Goal: Task Accomplishment & Management: Use online tool/utility

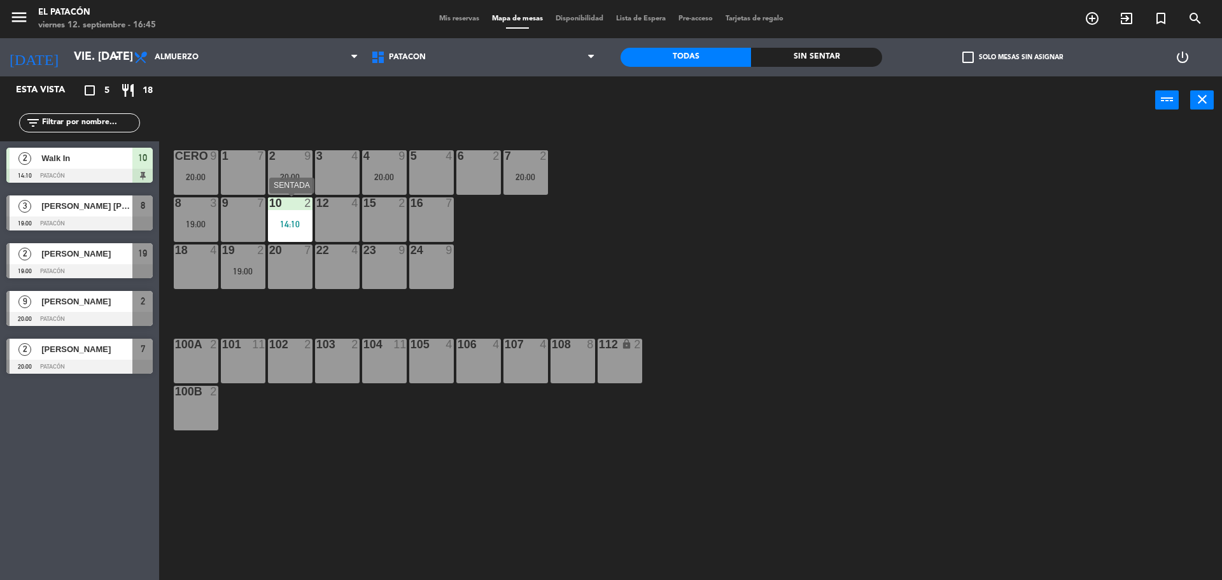
click at [285, 222] on div "14:10" at bounding box center [290, 224] width 45 height 9
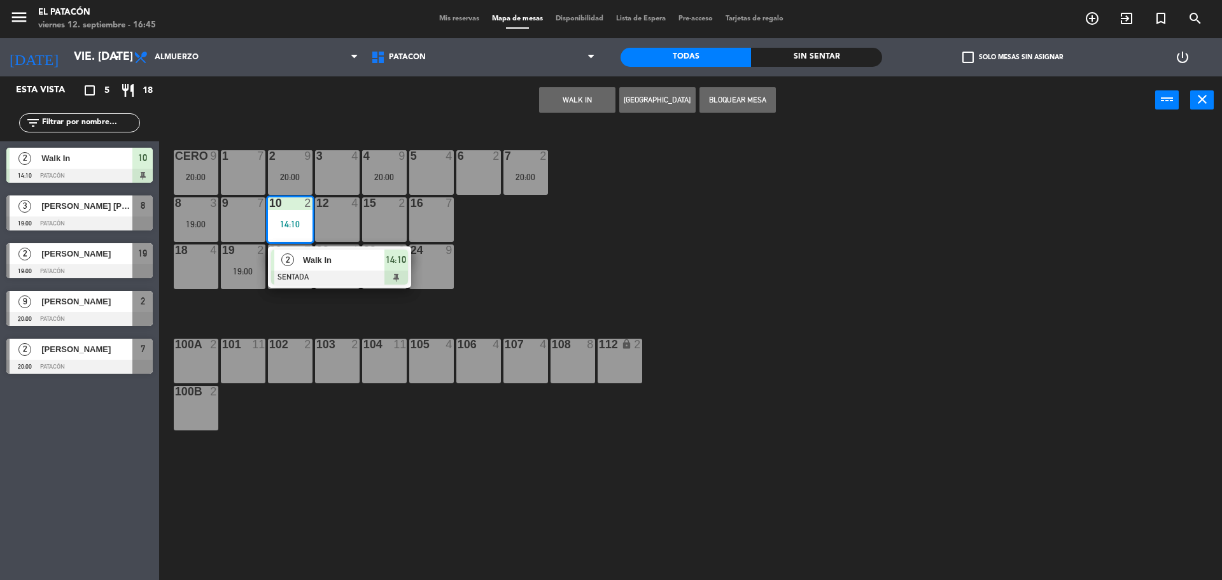
click at [311, 264] on span "Walk In" at bounding box center [343, 259] width 81 height 13
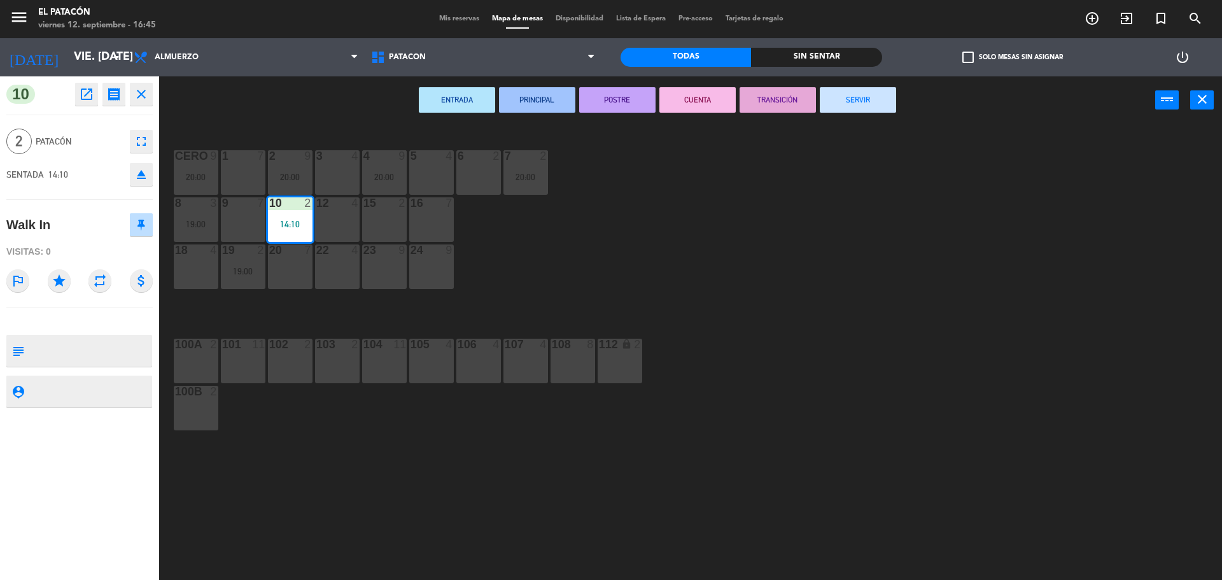
click at [872, 103] on button "SERVIR" at bounding box center [858, 99] width 76 height 25
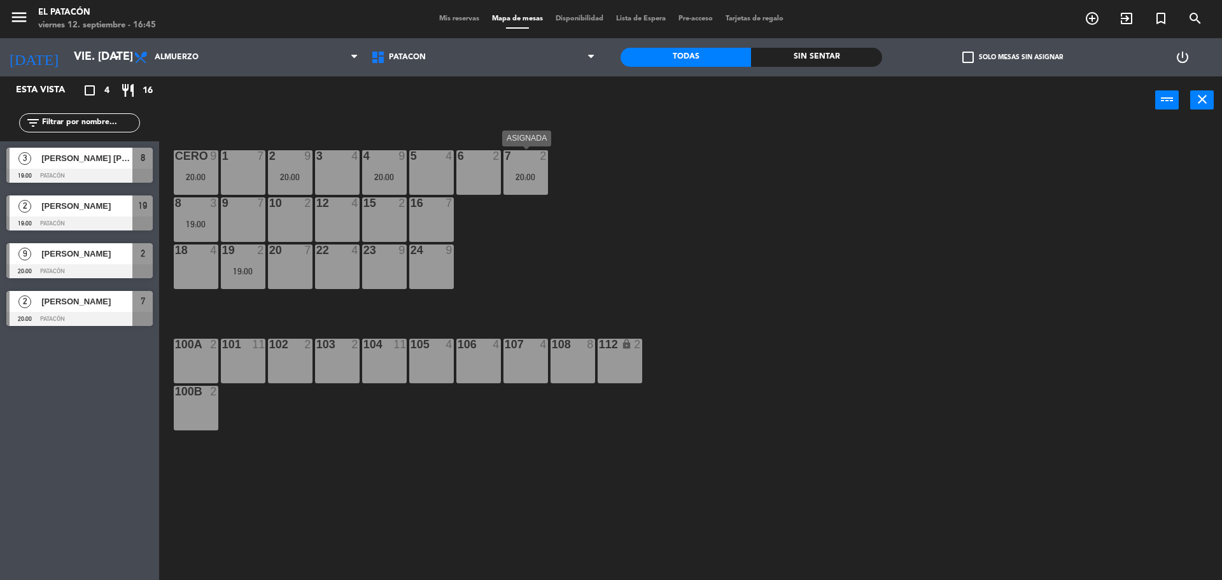
click at [526, 153] on div at bounding box center [525, 155] width 21 height 11
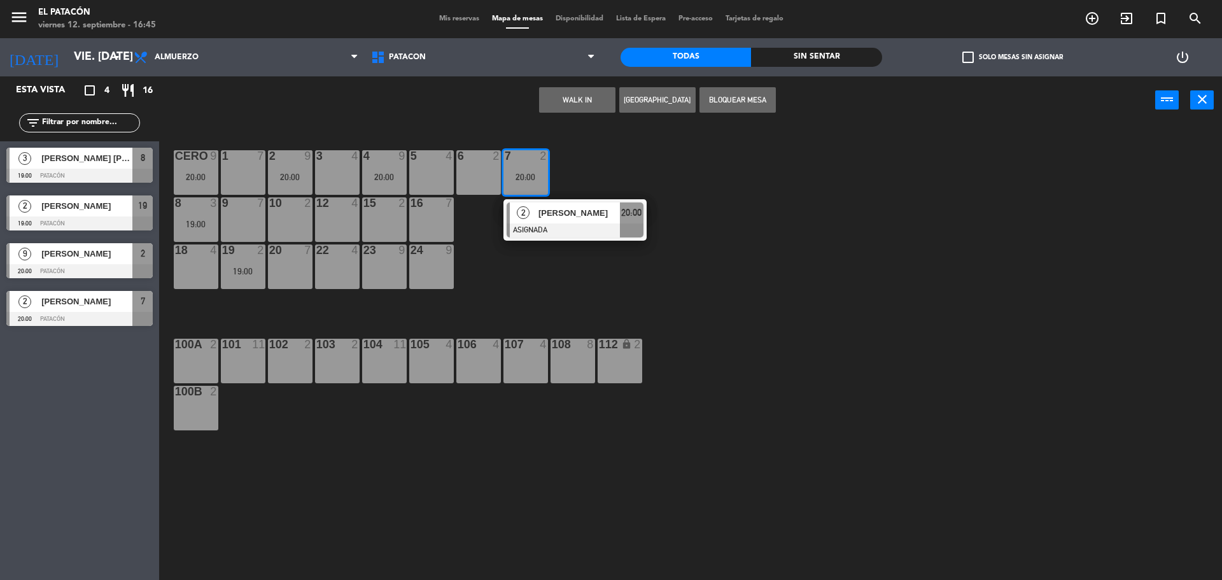
click at [584, 92] on button "WALK IN" at bounding box center [577, 99] width 76 height 25
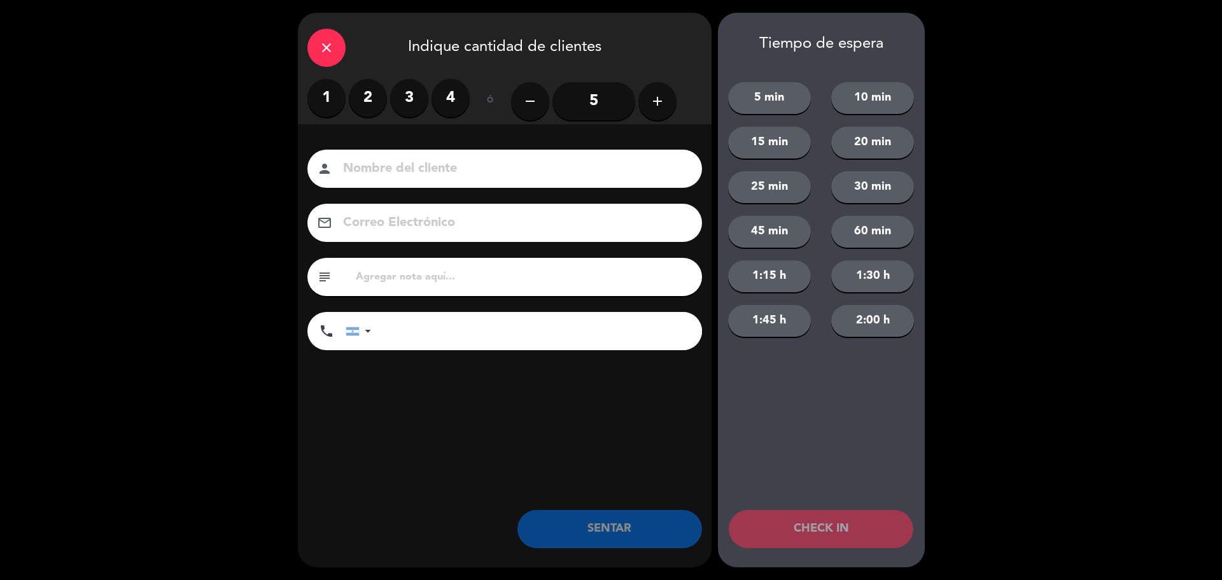
click at [363, 104] on label "2" at bounding box center [368, 98] width 38 height 38
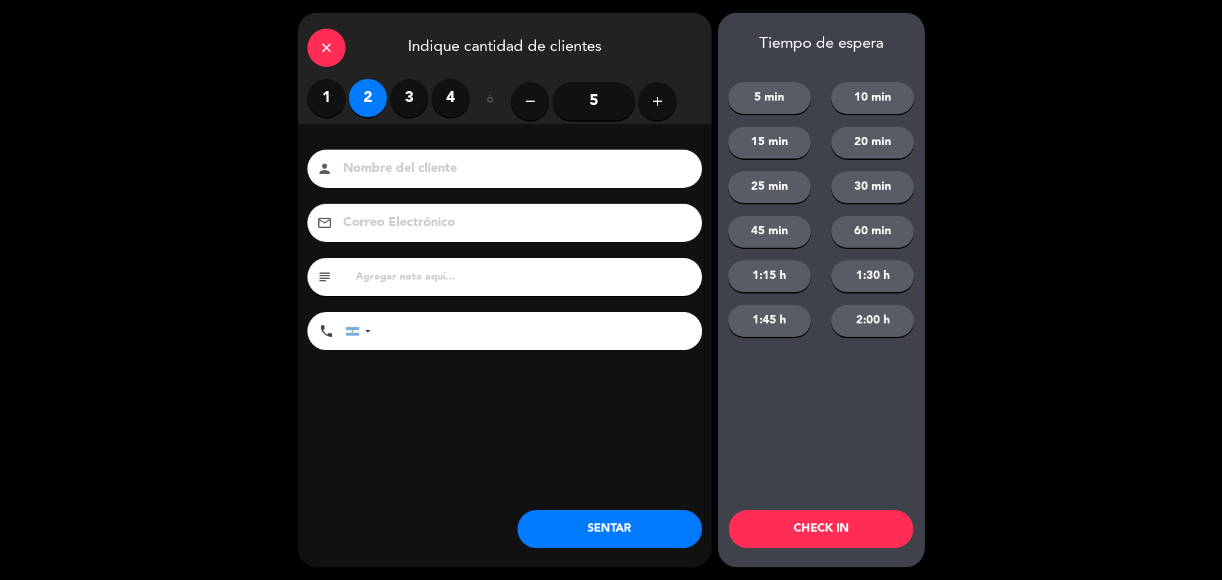
click at [583, 534] on button "SENTAR" at bounding box center [610, 529] width 185 height 38
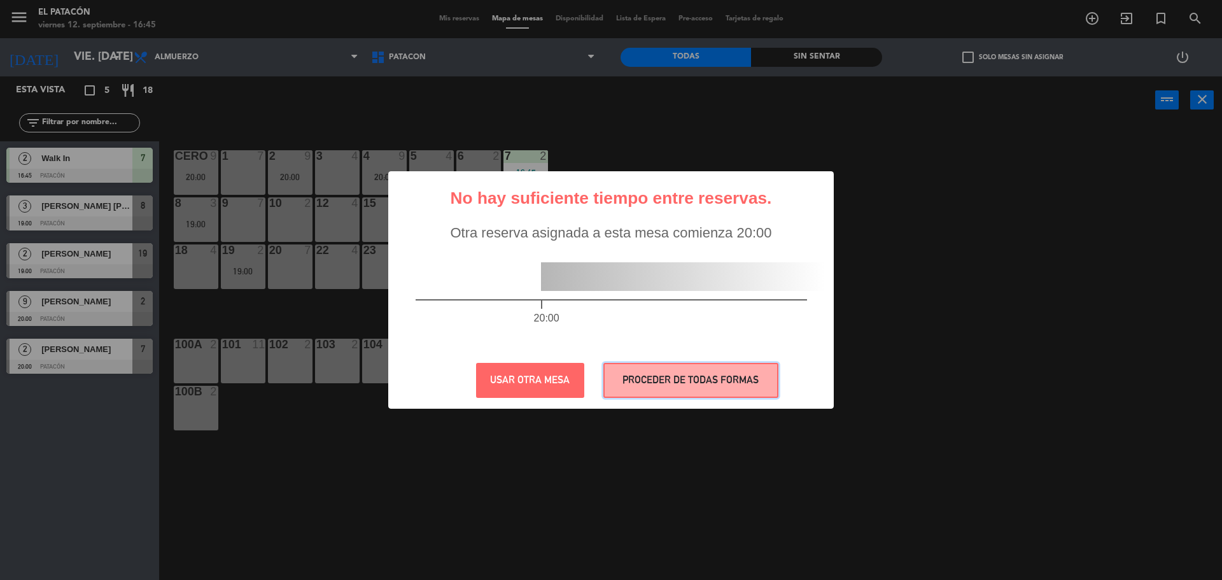
click at [698, 380] on button "PROCEDER DE TODAS FORMAS" at bounding box center [691, 380] width 175 height 35
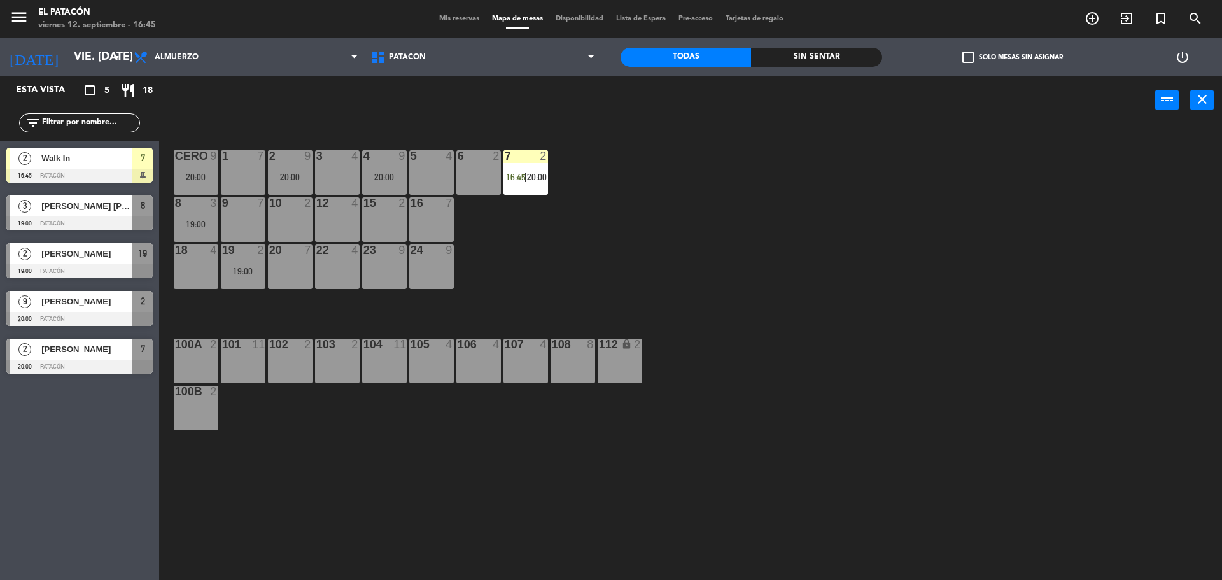
click at [332, 175] on div "3 4" at bounding box center [337, 172] width 45 height 45
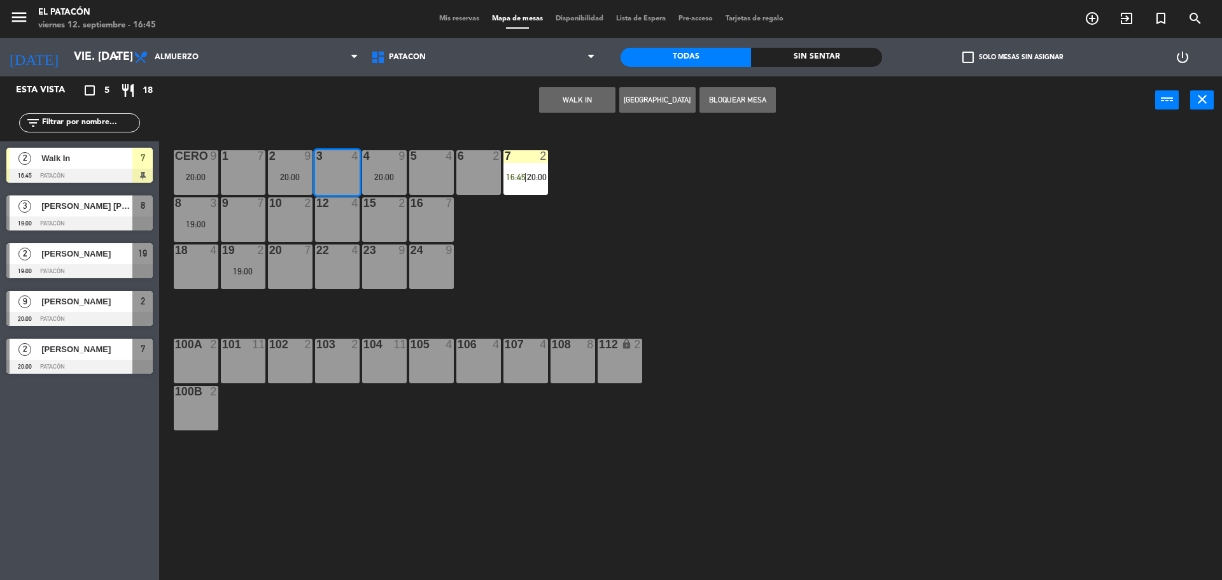
click at [562, 103] on button "WALK IN" at bounding box center [577, 99] width 76 height 25
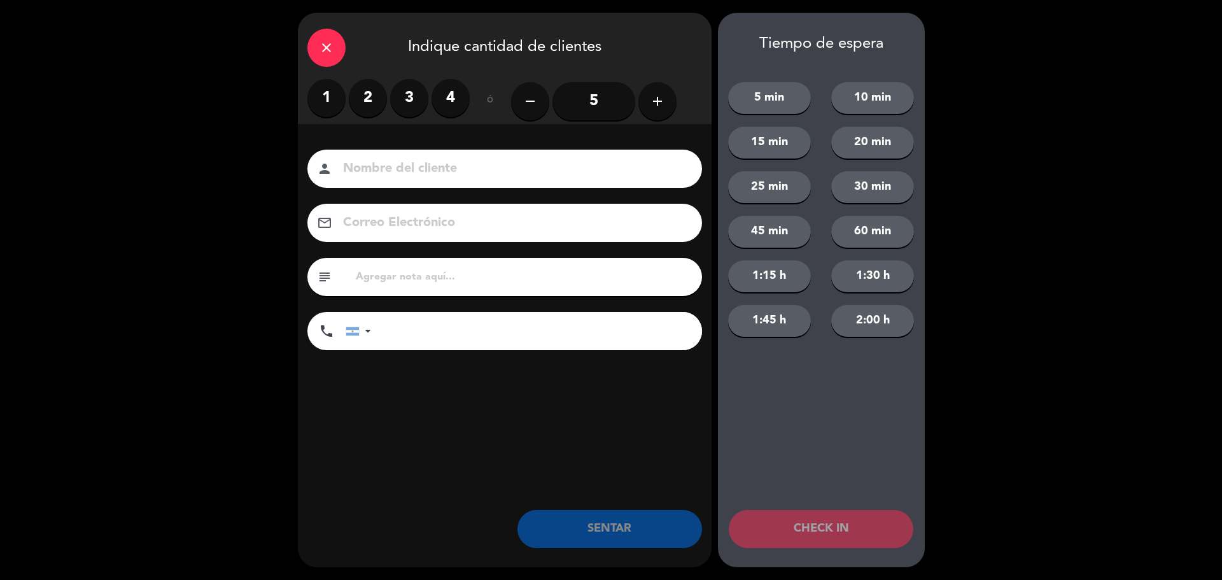
click at [444, 104] on label "4" at bounding box center [451, 98] width 38 height 38
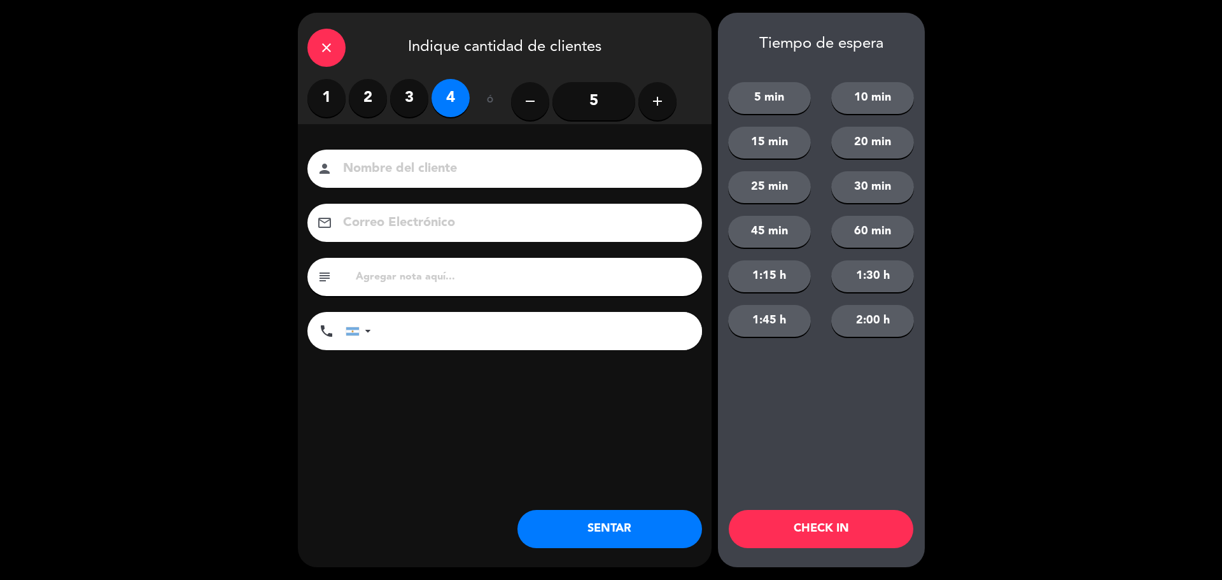
click at [564, 520] on button "SENTAR" at bounding box center [610, 529] width 185 height 38
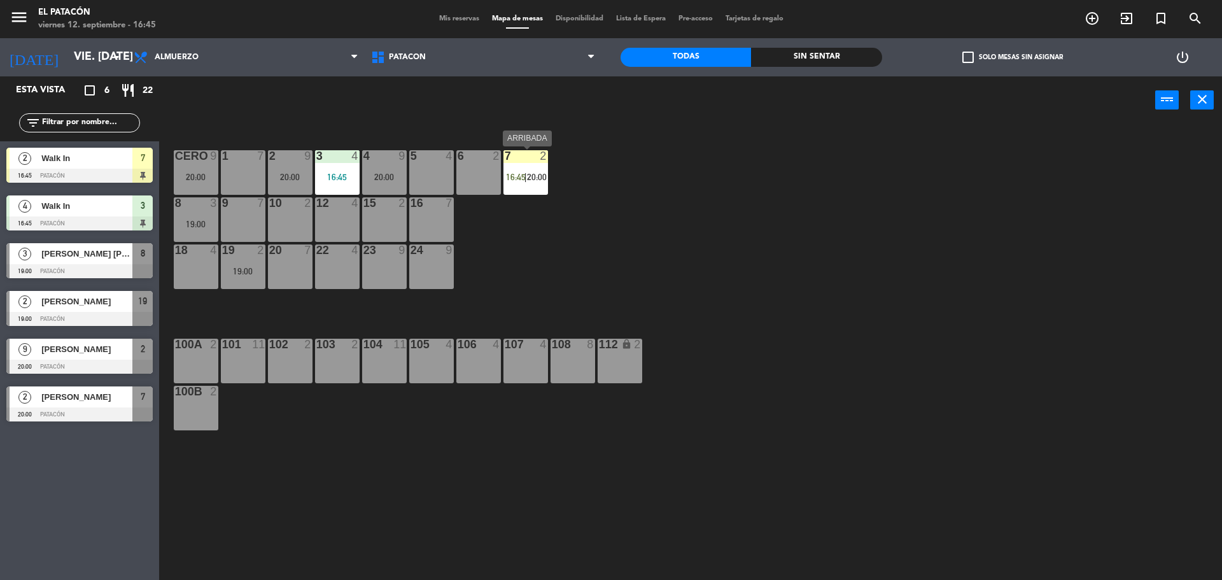
click at [513, 174] on span "16:45" at bounding box center [516, 177] width 20 height 10
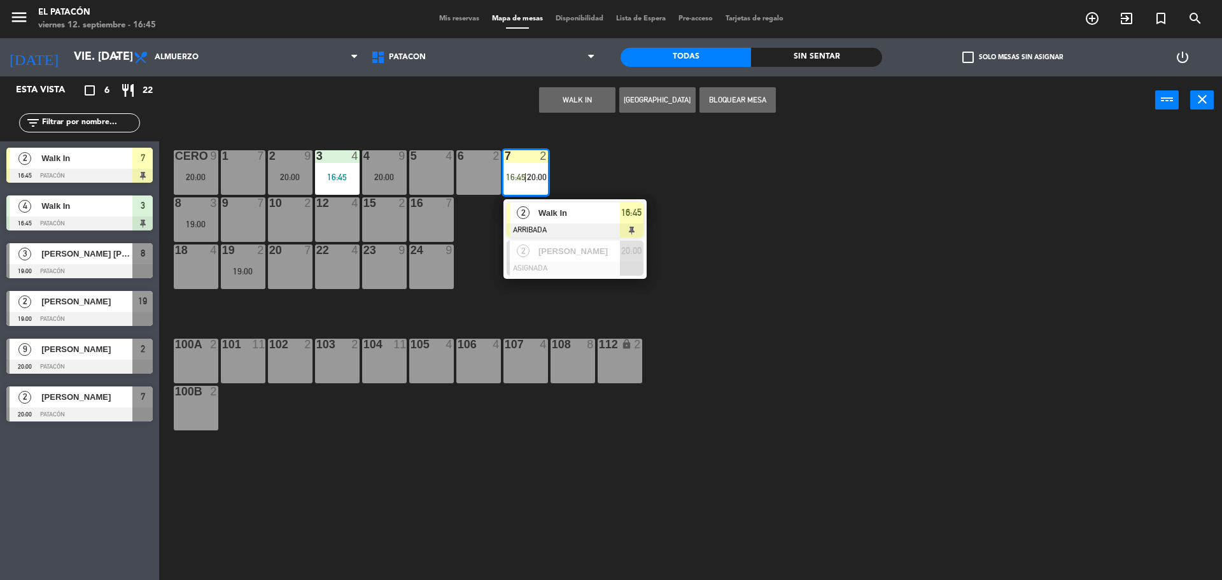
click at [544, 208] on span "Walk In" at bounding box center [579, 212] width 81 height 13
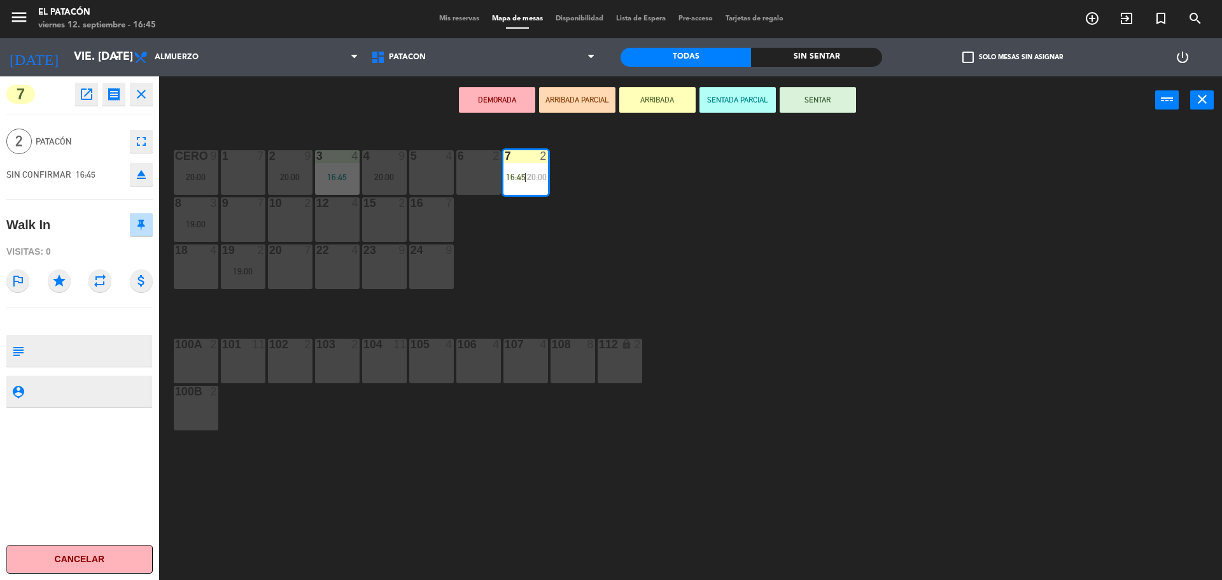
click at [798, 104] on button "SENTAR" at bounding box center [818, 99] width 76 height 25
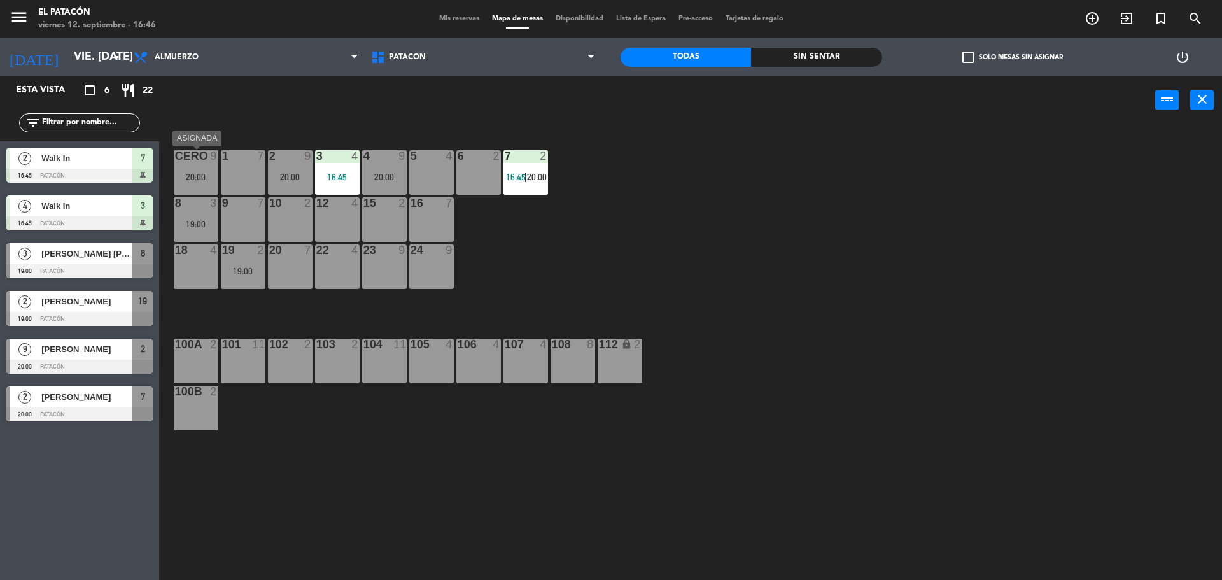
click at [176, 161] on div "CERO" at bounding box center [175, 155] width 1 height 11
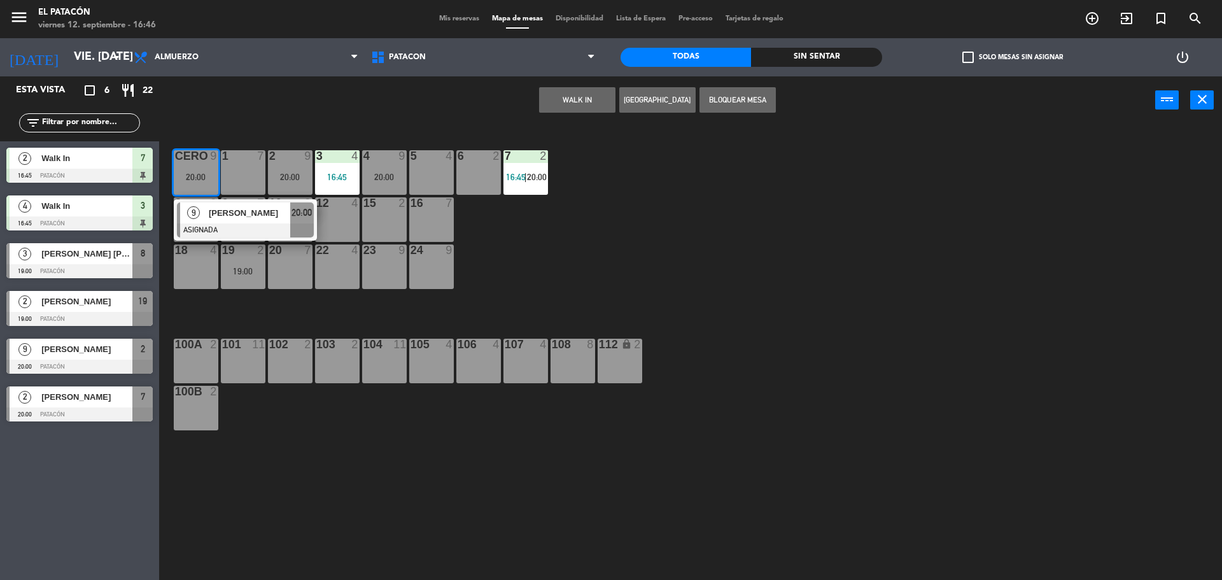
click at [558, 94] on button "WALK IN" at bounding box center [577, 99] width 76 height 25
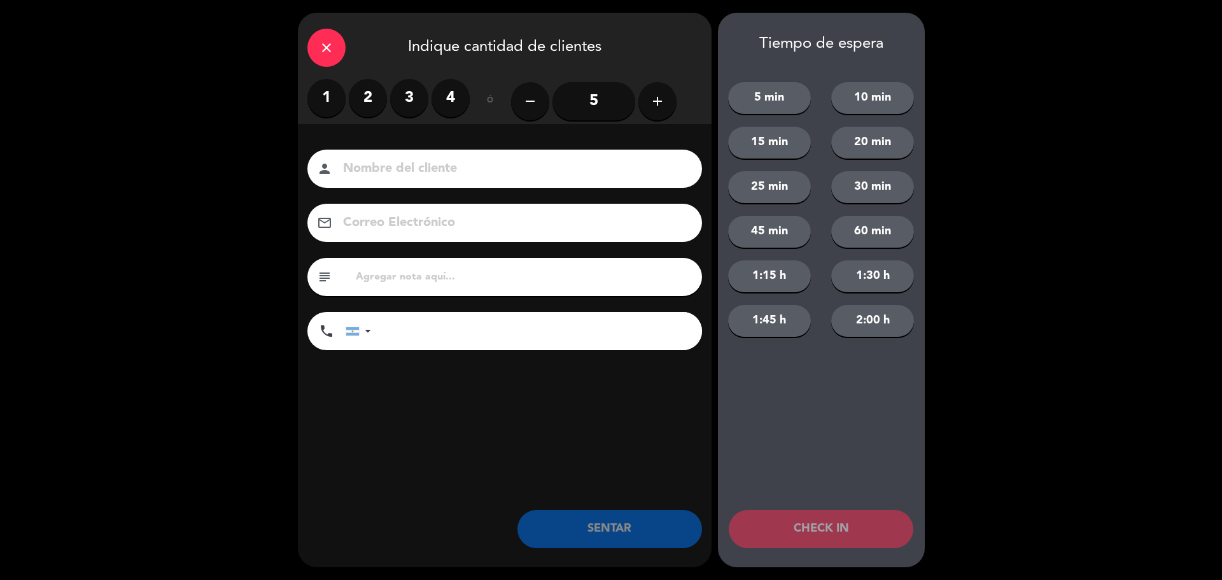
click at [365, 90] on label "2" at bounding box center [368, 98] width 38 height 38
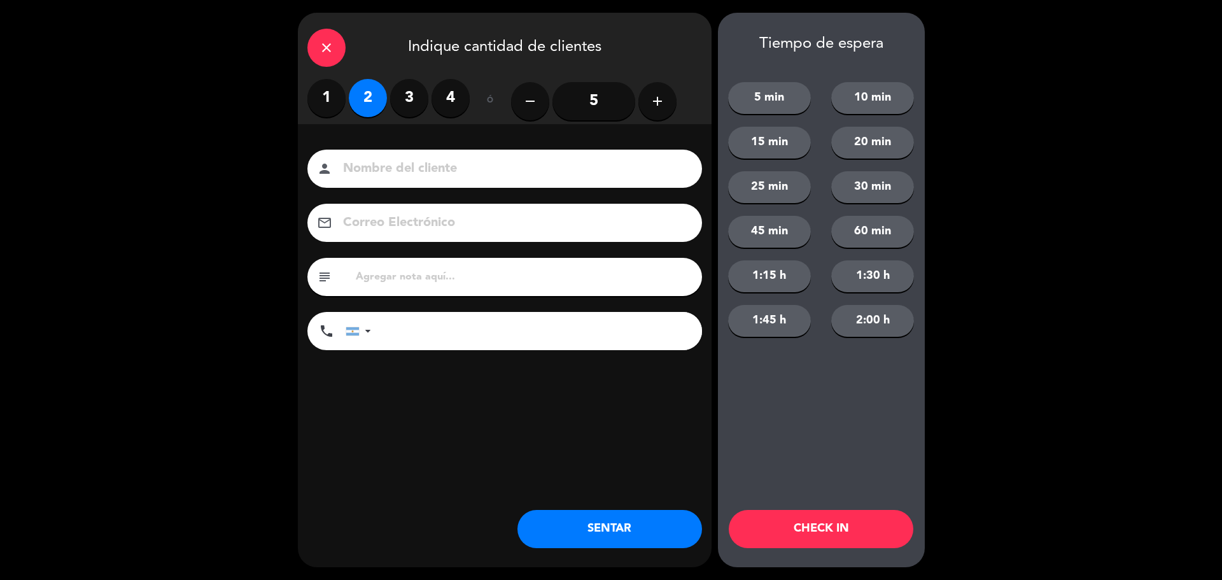
click at [641, 554] on div "close Indique cantidad de clientes 1 2 3 4 ó remove 5 add Nombre del cliente pe…" at bounding box center [505, 290] width 414 height 555
click at [649, 520] on button "SENTAR" at bounding box center [610, 529] width 185 height 38
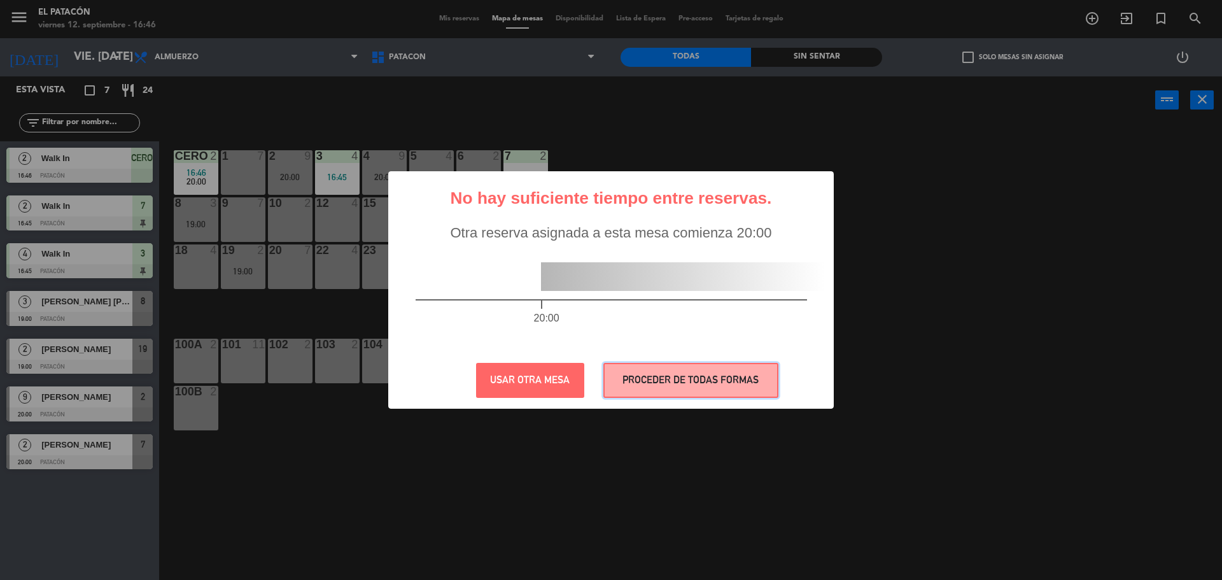
click at [758, 367] on button "PROCEDER DE TODAS FORMAS" at bounding box center [691, 380] width 175 height 35
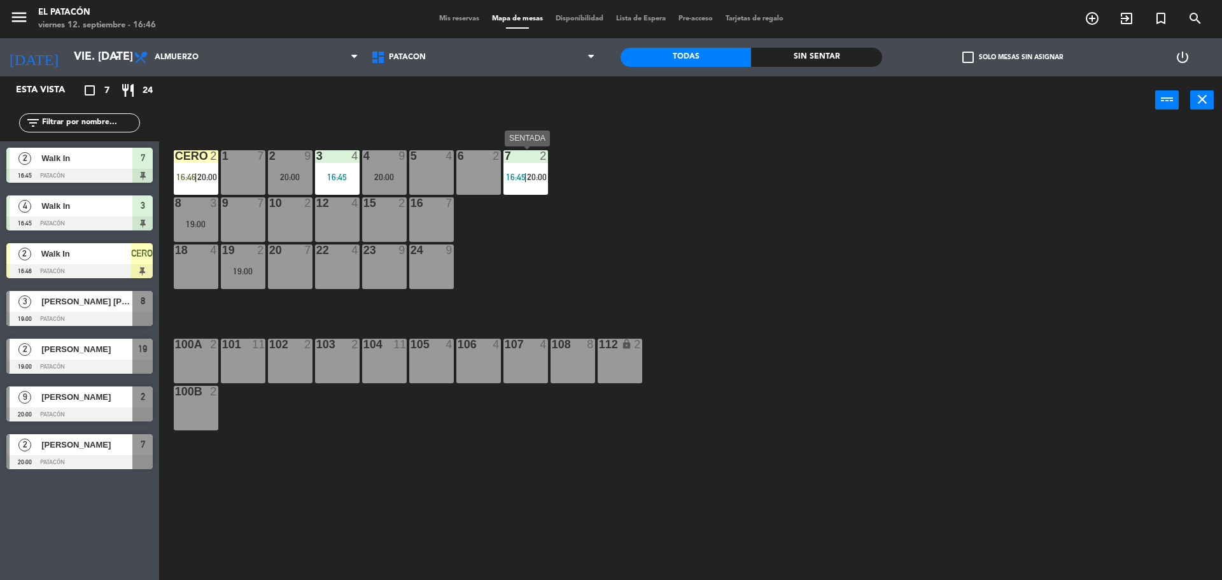
click at [513, 176] on span "16:45" at bounding box center [516, 177] width 20 height 10
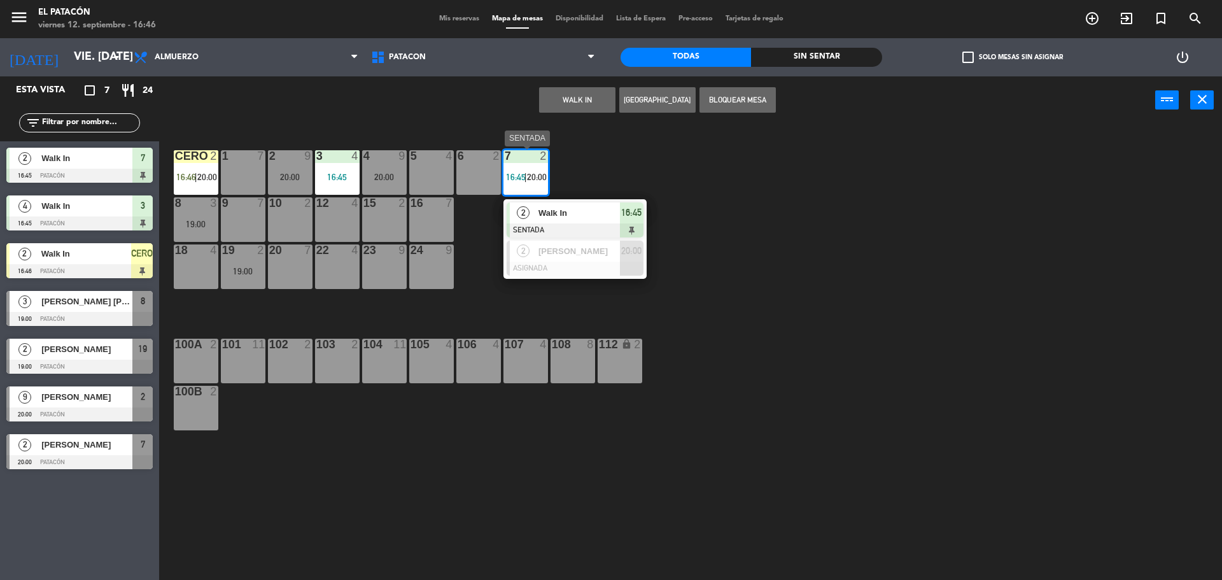
click at [560, 214] on span "Walk In" at bounding box center [579, 212] width 81 height 13
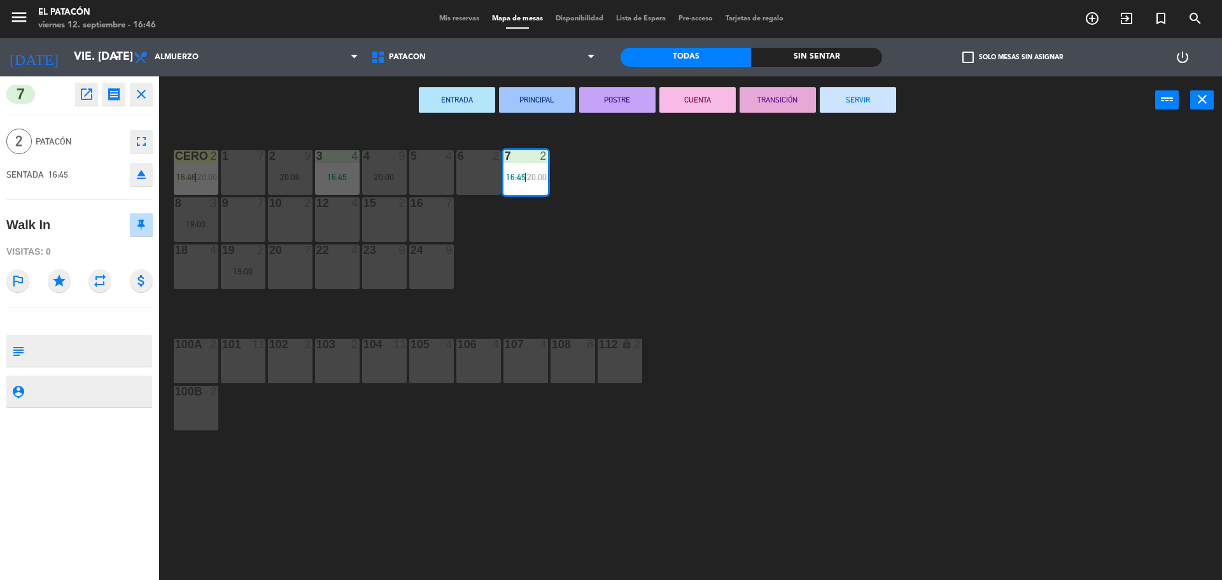
click at [880, 104] on button "SERVIR" at bounding box center [858, 99] width 76 height 25
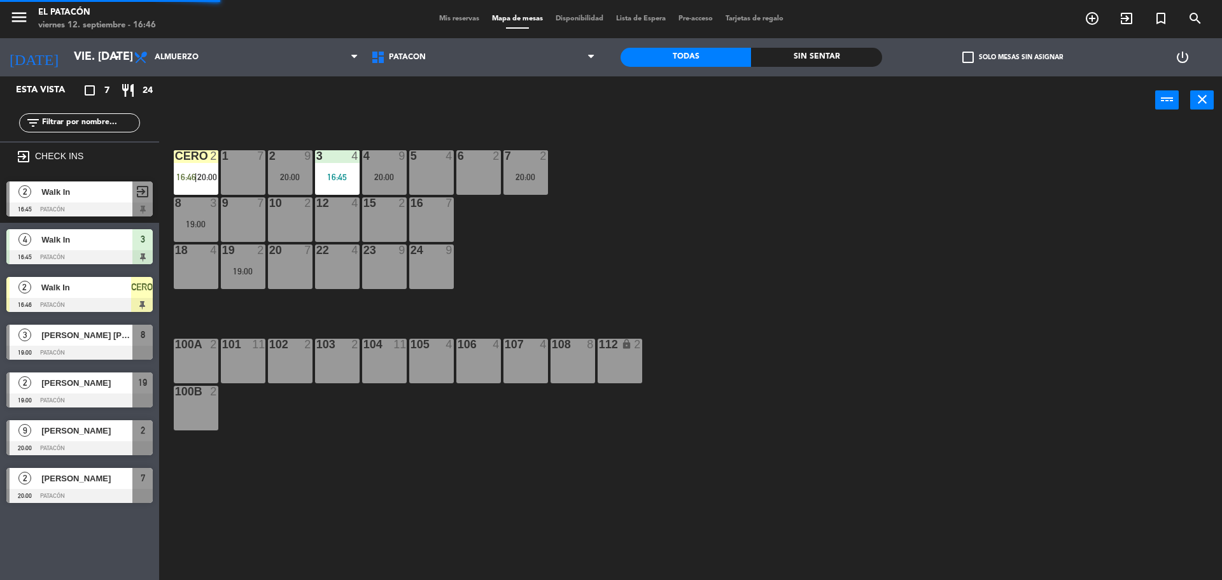
click at [897, 270] on div "1 7 2 9 20:00 3 4 16:45 4 9 20:00 5 4 6 2 7 2 20:00 CERO 2 16:46 | 20:00 8 3 19…" at bounding box center [696, 355] width 1051 height 456
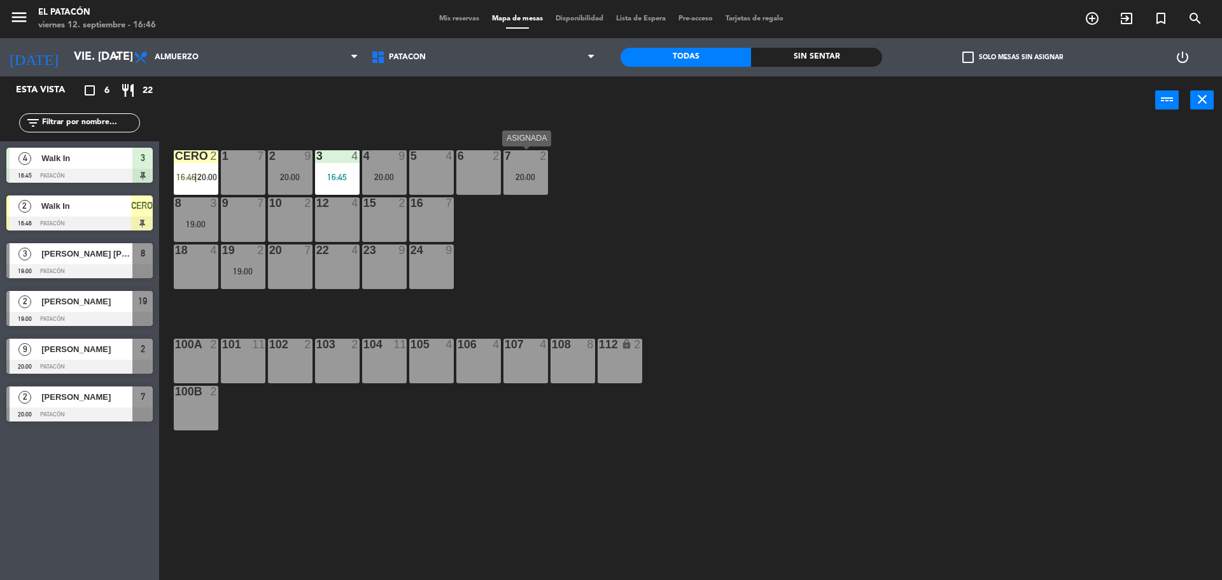
click at [518, 169] on div "7 2 20:00" at bounding box center [526, 172] width 45 height 45
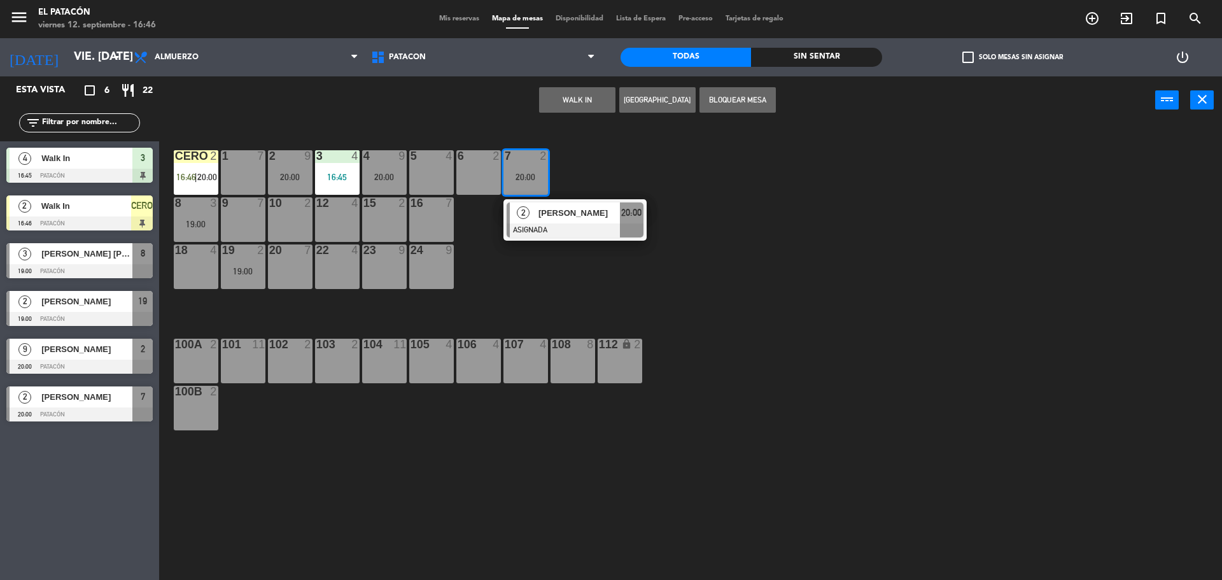
click at [556, 107] on button "WALK IN" at bounding box center [577, 99] width 76 height 25
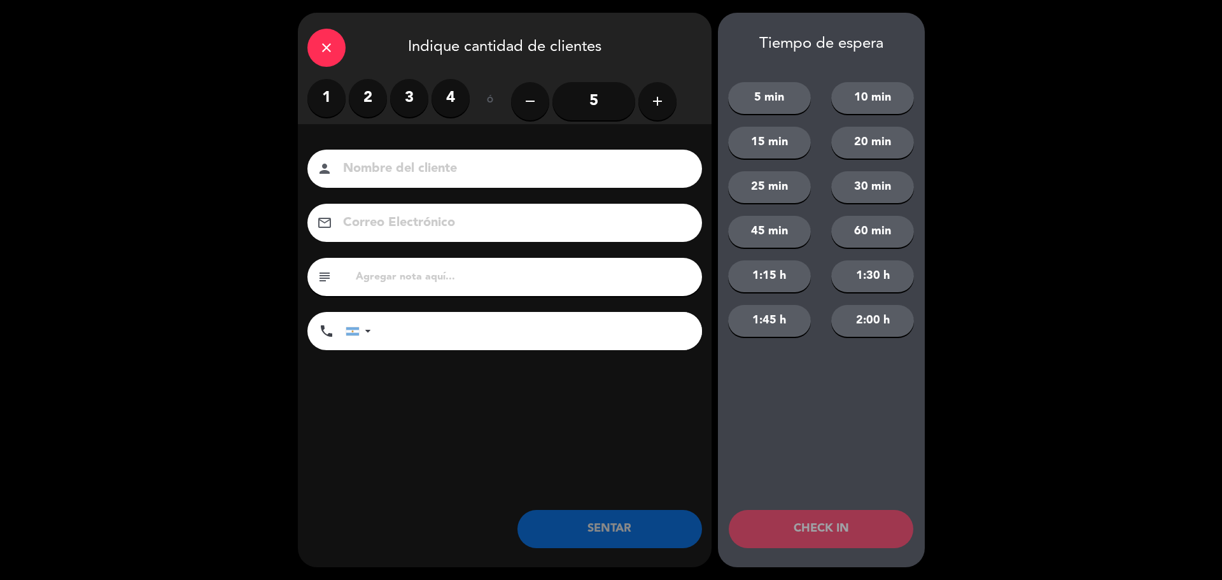
click at [365, 97] on label "2" at bounding box center [368, 98] width 38 height 38
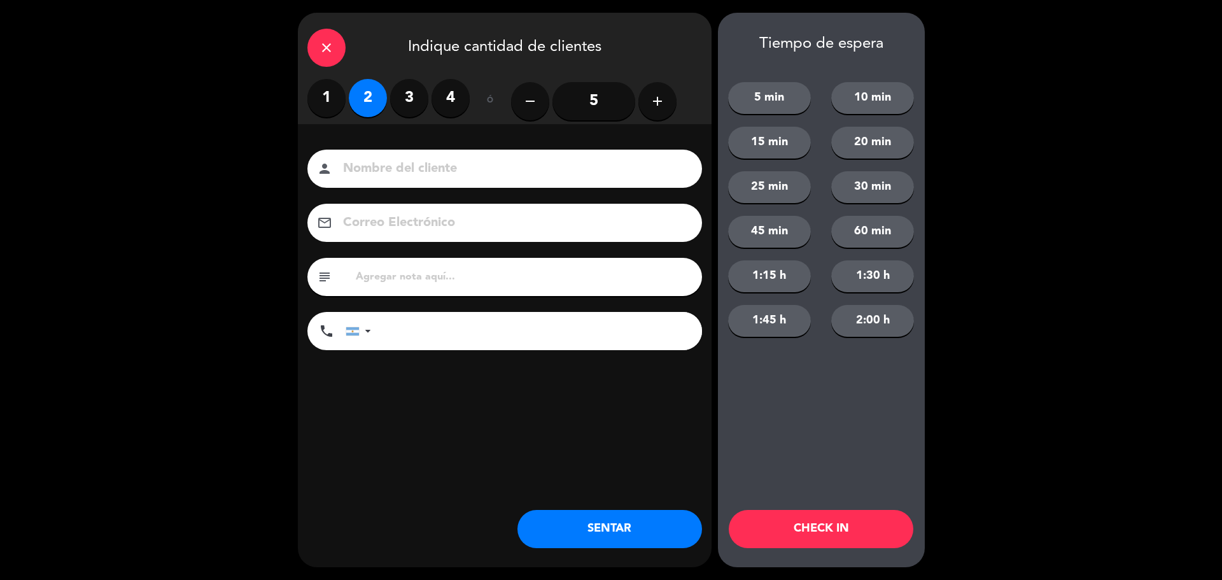
click at [631, 539] on button "SENTAR" at bounding box center [610, 529] width 185 height 38
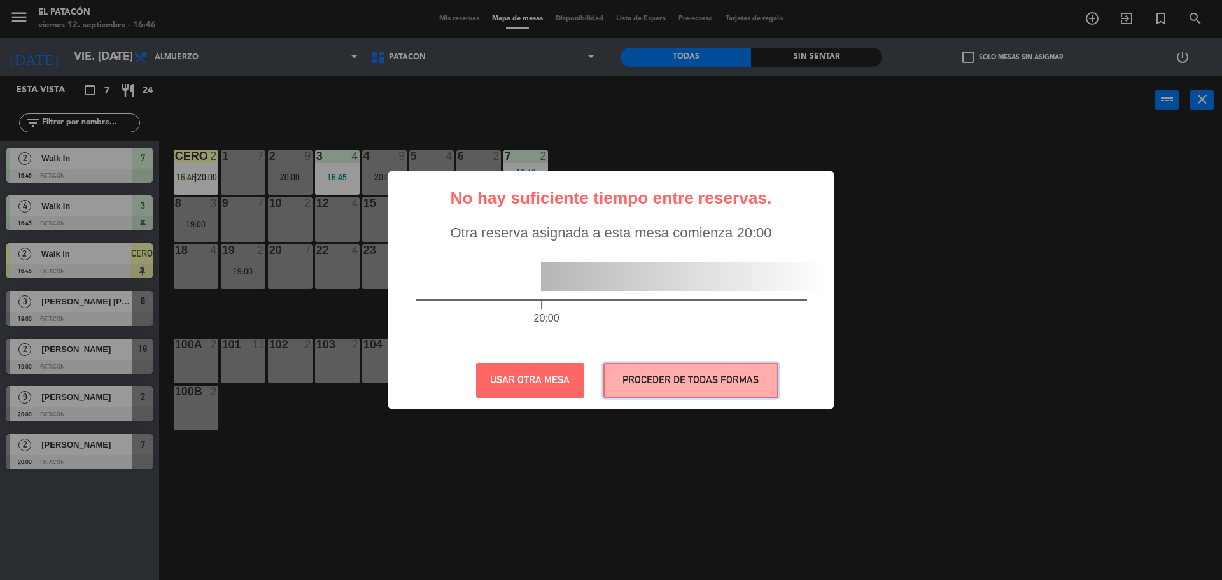
click at [714, 389] on button "PROCEDER DE TODAS FORMAS" at bounding box center [691, 380] width 175 height 35
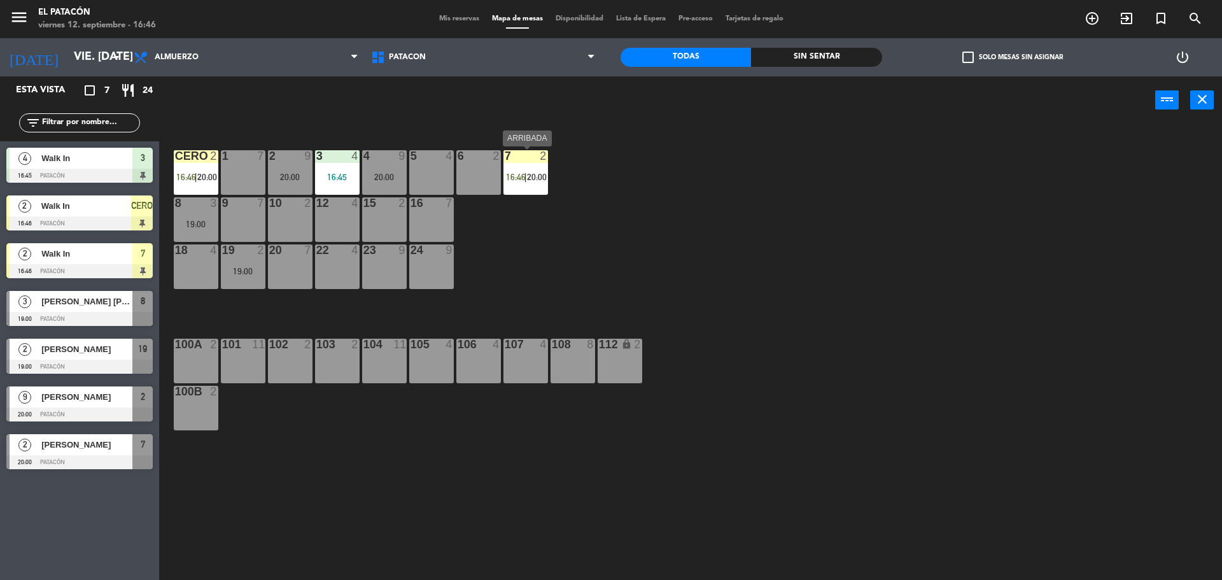
click at [508, 174] on span "16:46" at bounding box center [516, 177] width 20 height 10
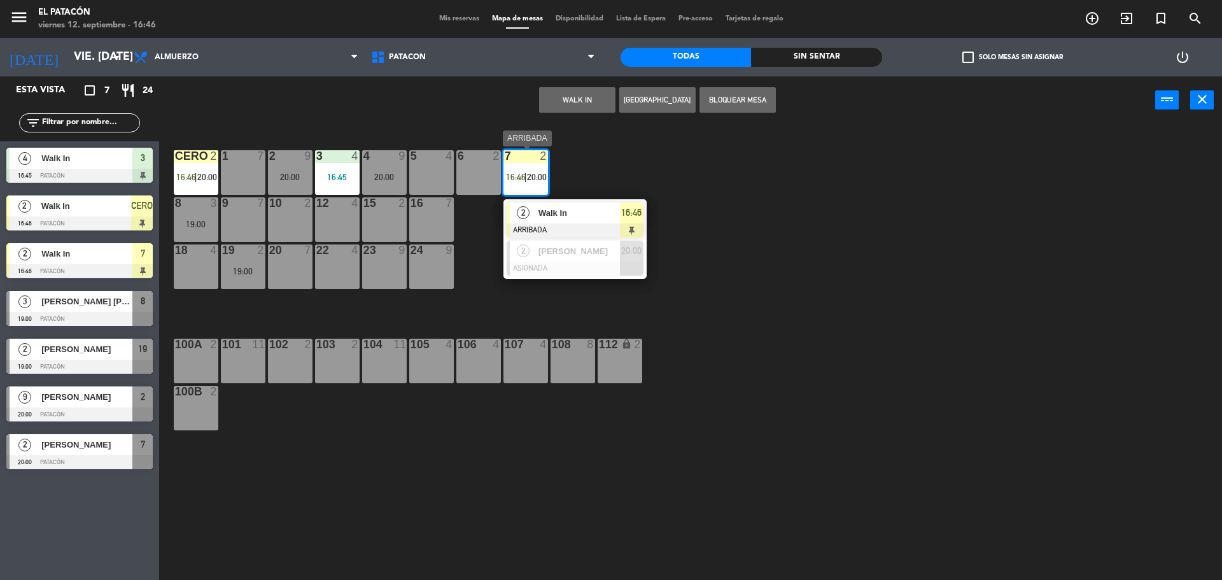
click at [562, 207] on span "Walk In" at bounding box center [579, 212] width 81 height 13
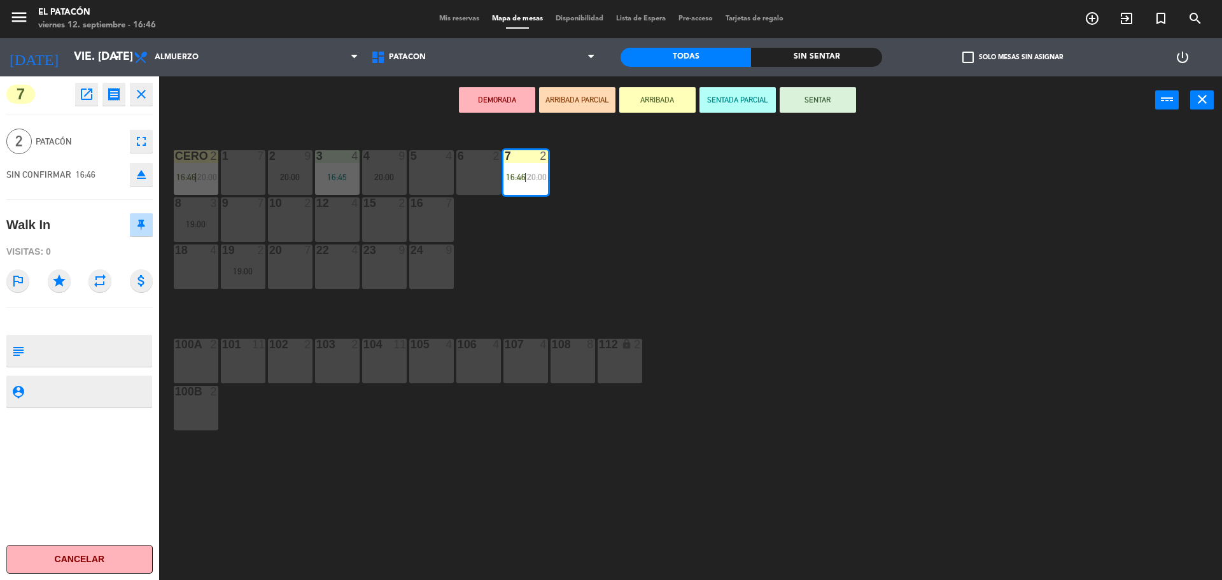
click at [837, 95] on button "SENTAR" at bounding box center [818, 99] width 76 height 25
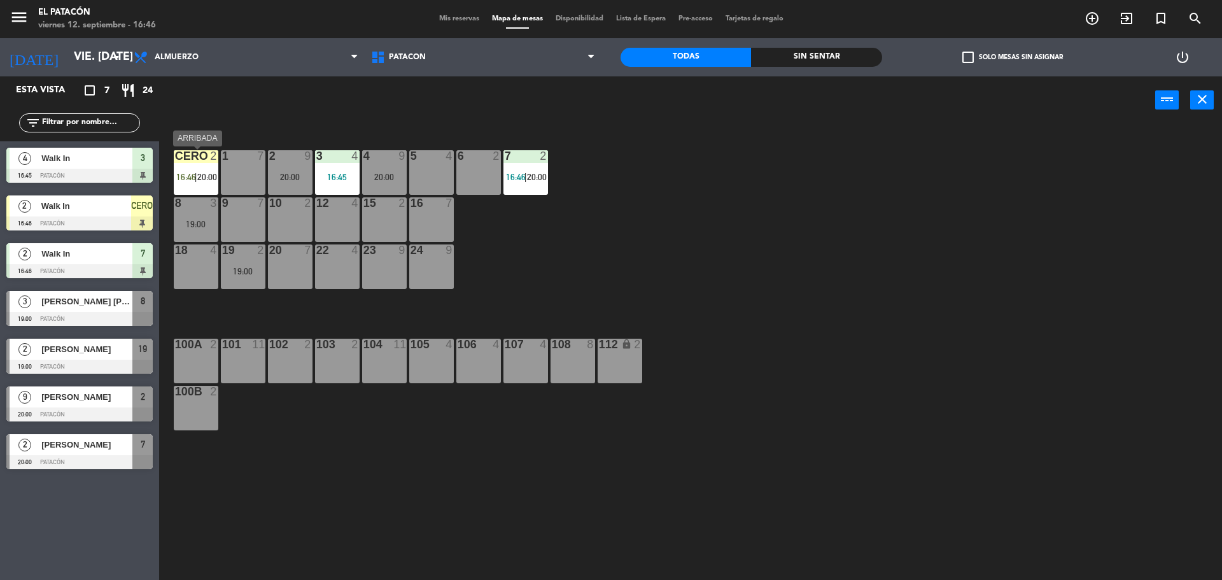
click at [187, 177] on span "16:46" at bounding box center [186, 177] width 20 height 10
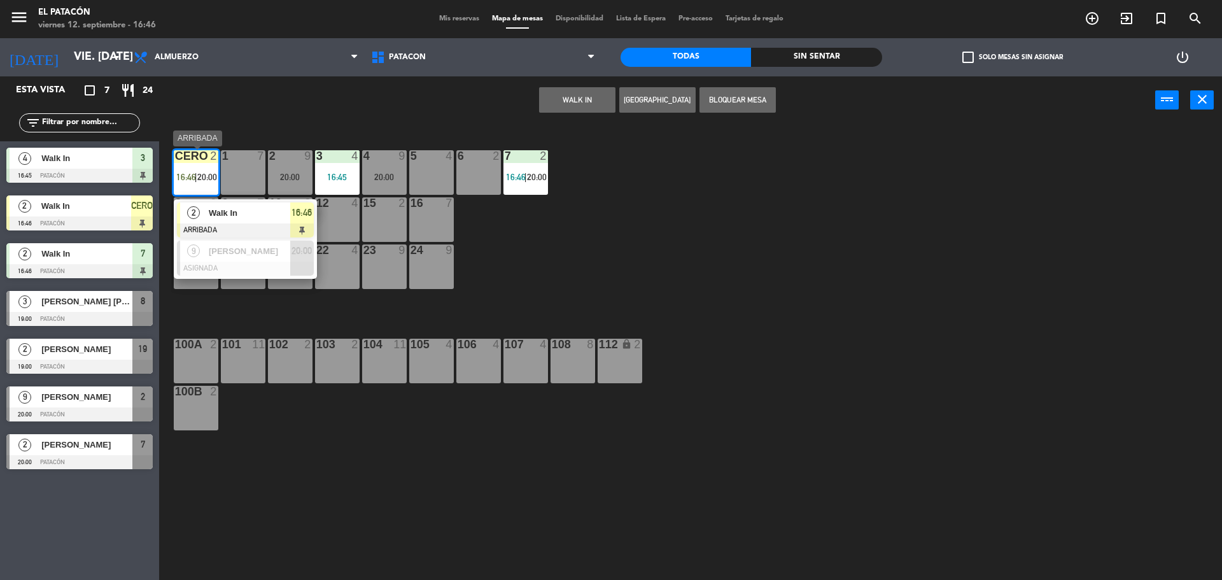
click at [218, 220] on div "Walk In" at bounding box center [249, 212] width 83 height 21
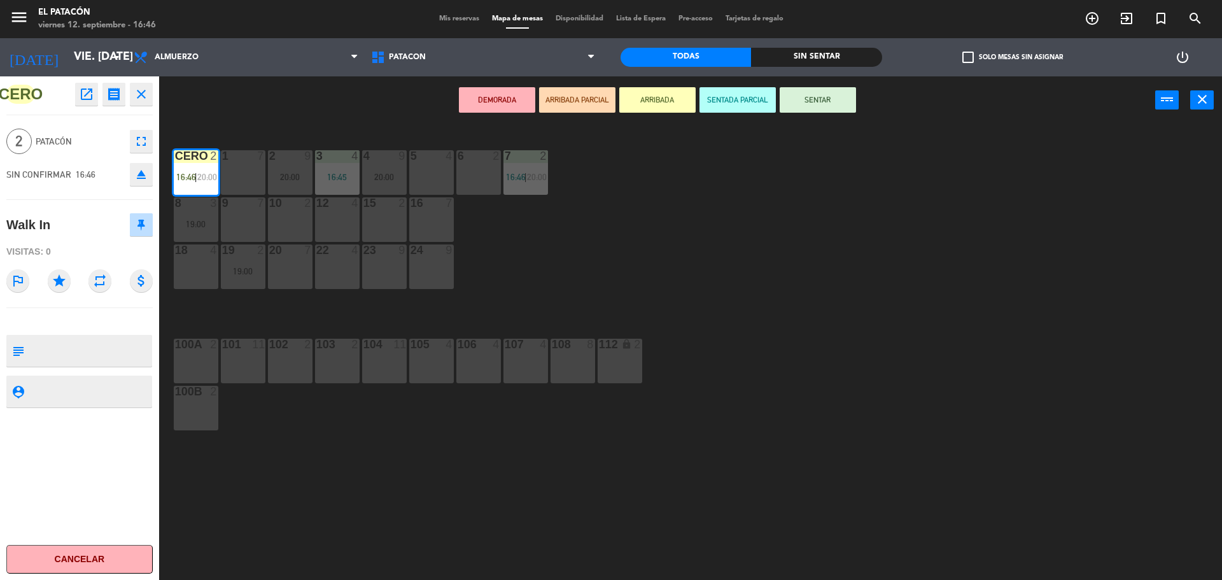
click at [822, 94] on button "SENTAR" at bounding box center [818, 99] width 76 height 25
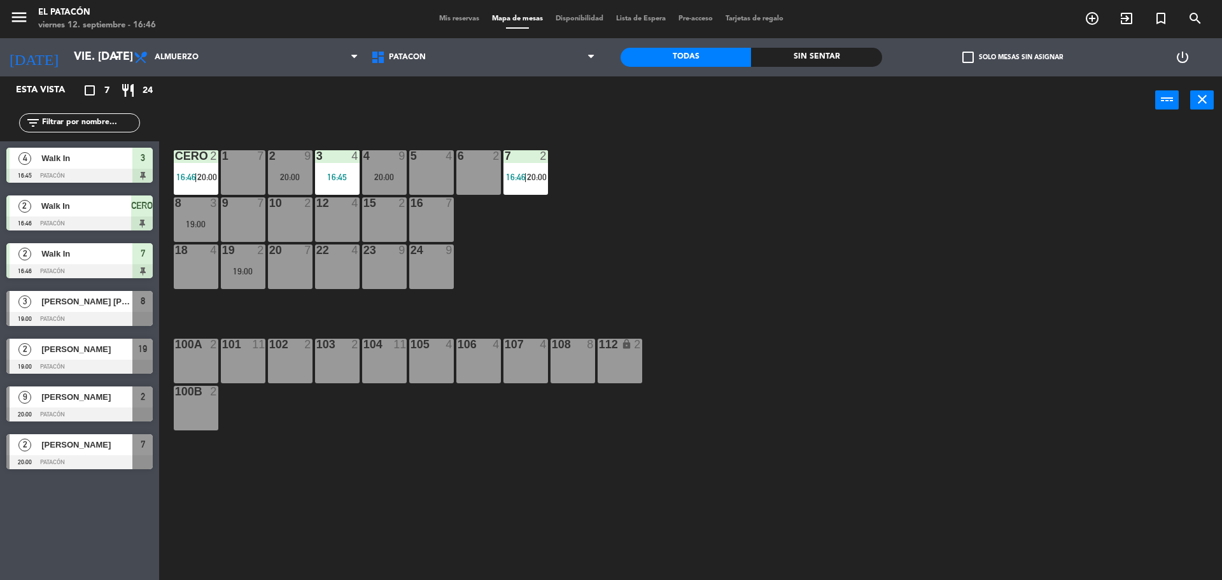
click at [875, 217] on div "1 7 2 9 20:00 3 4 16:45 4 9 20:00 5 4 6 2 7 2 16:46 | 20:00 CERO 2 16:46 | 20:0…" at bounding box center [696, 355] width 1051 height 456
click at [543, 171] on div "7 2 16:46 | 20:00" at bounding box center [526, 172] width 45 height 45
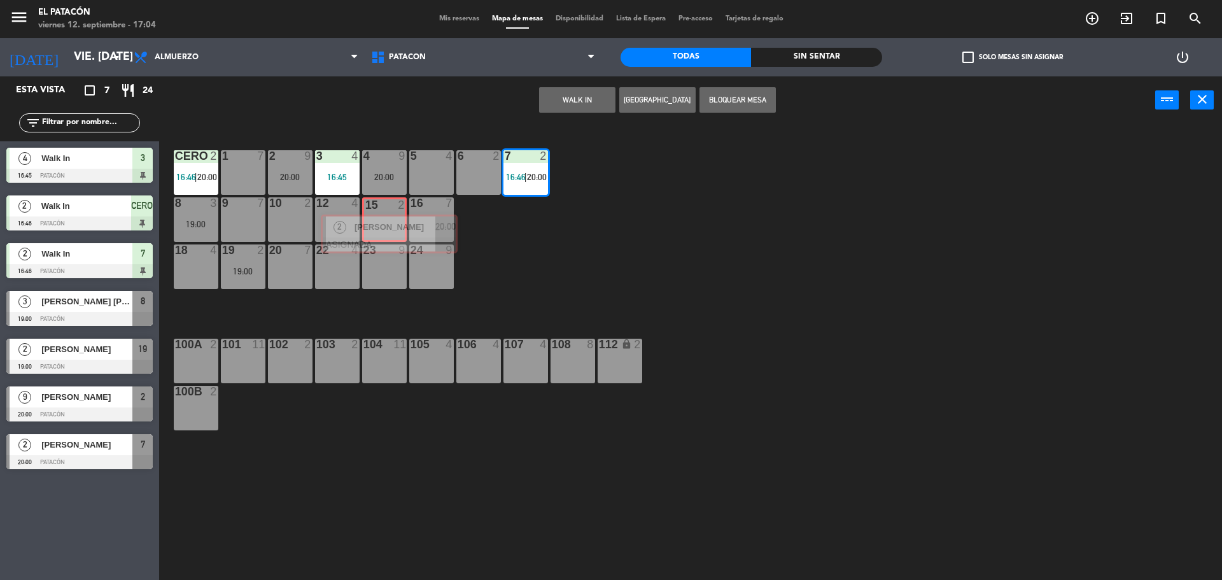
drag, startPoint x: 565, startPoint y: 246, endPoint x: 379, endPoint y: 220, distance: 187.7
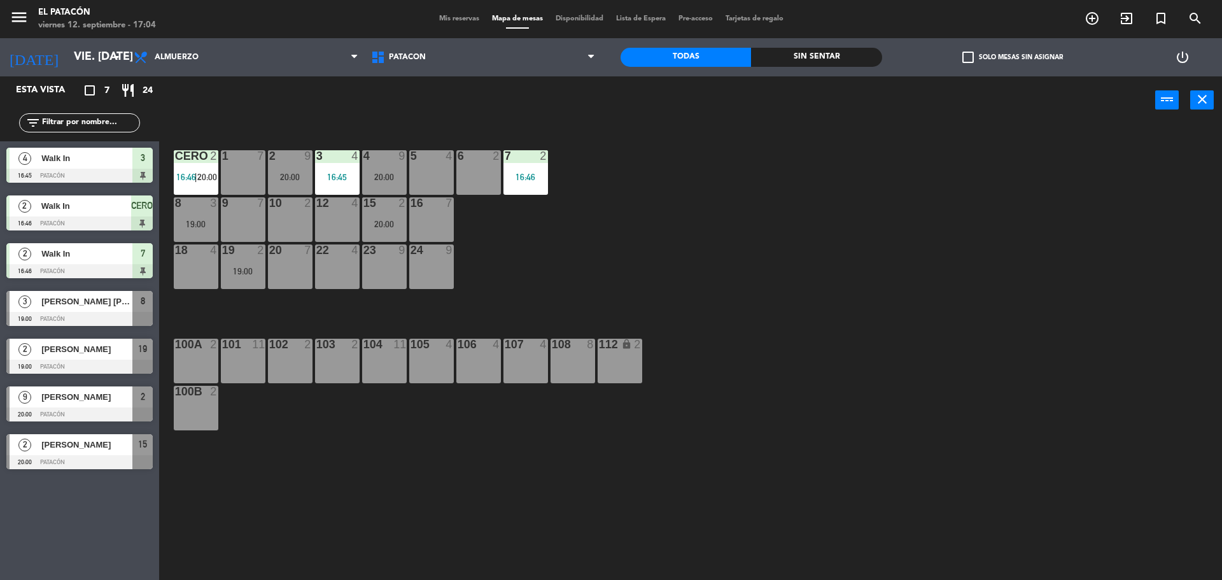
click at [700, 200] on div "1 7 2 9 20:00 3 4 16:45 4 9 20:00 5 4 6 2 7 2 16:46 CERO 2 16:46 | 20:00 8 3 19…" at bounding box center [696, 355] width 1051 height 456
click at [381, 179] on div "20:00" at bounding box center [384, 177] width 45 height 9
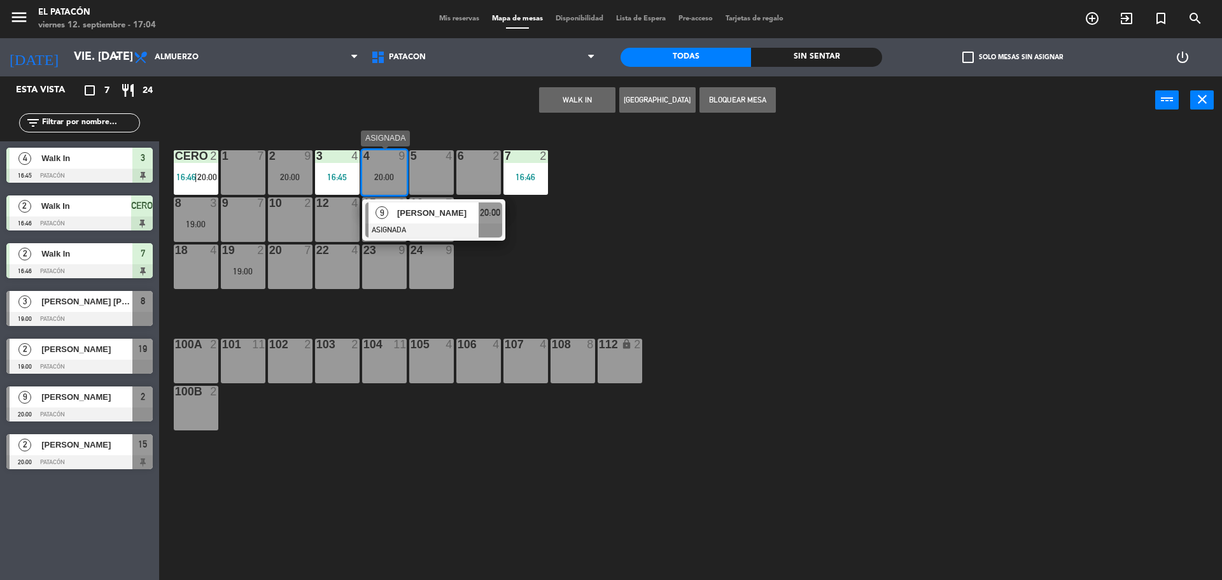
click at [426, 213] on span "[PERSON_NAME]" at bounding box center [437, 212] width 81 height 13
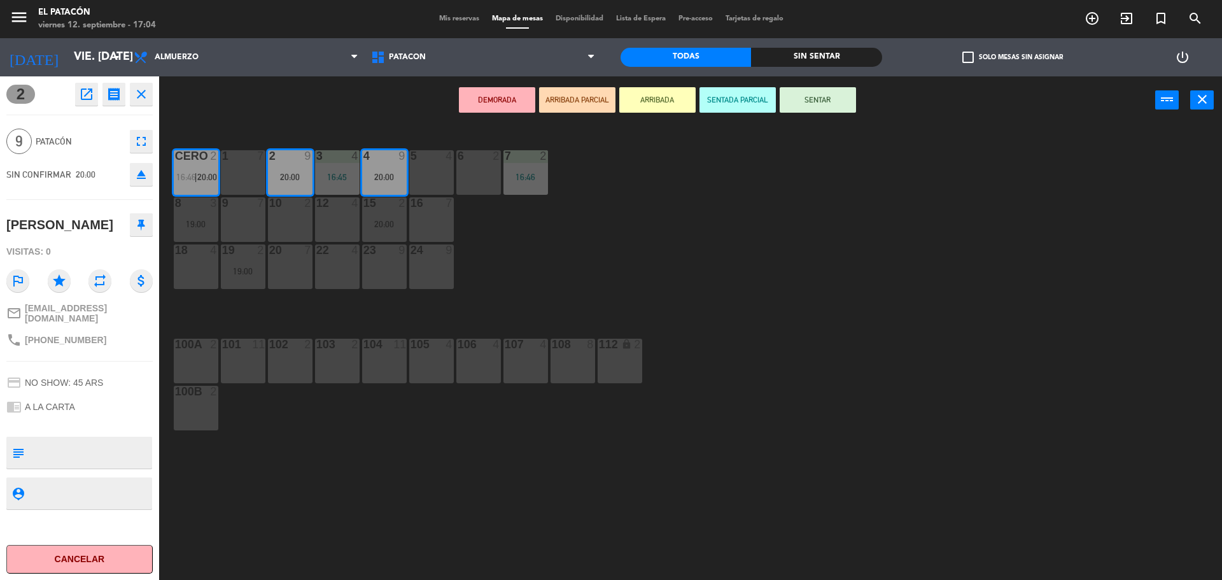
click at [559, 202] on div "1 7 2 9 20:00 3 4 16:45 4 9 20:00 5 4 6 2 7 2 16:46 CERO 2 16:46 | 20:00 8 3 19…" at bounding box center [696, 355] width 1051 height 456
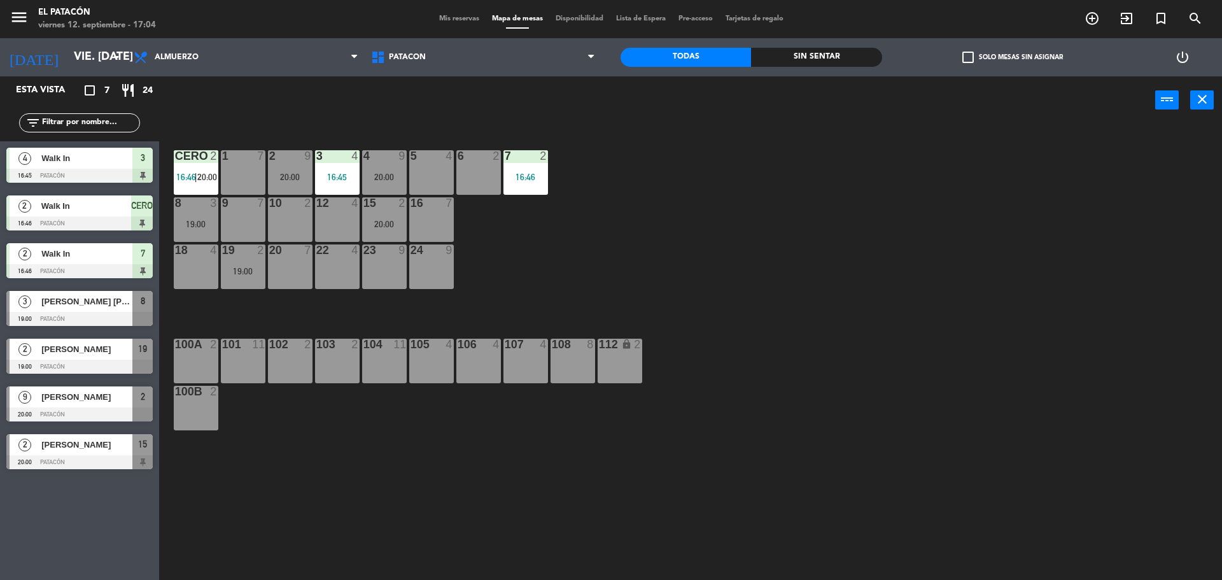
click at [375, 173] on div "20:00" at bounding box center [384, 177] width 45 height 9
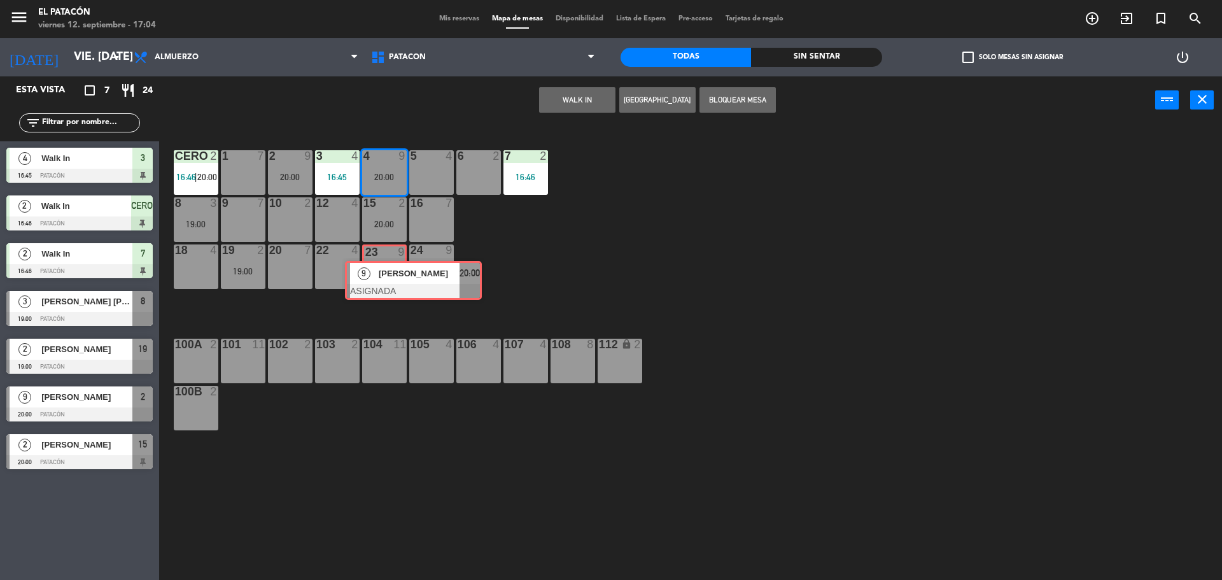
drag, startPoint x: 415, startPoint y: 209, endPoint x: 395, endPoint y: 268, distance: 62.0
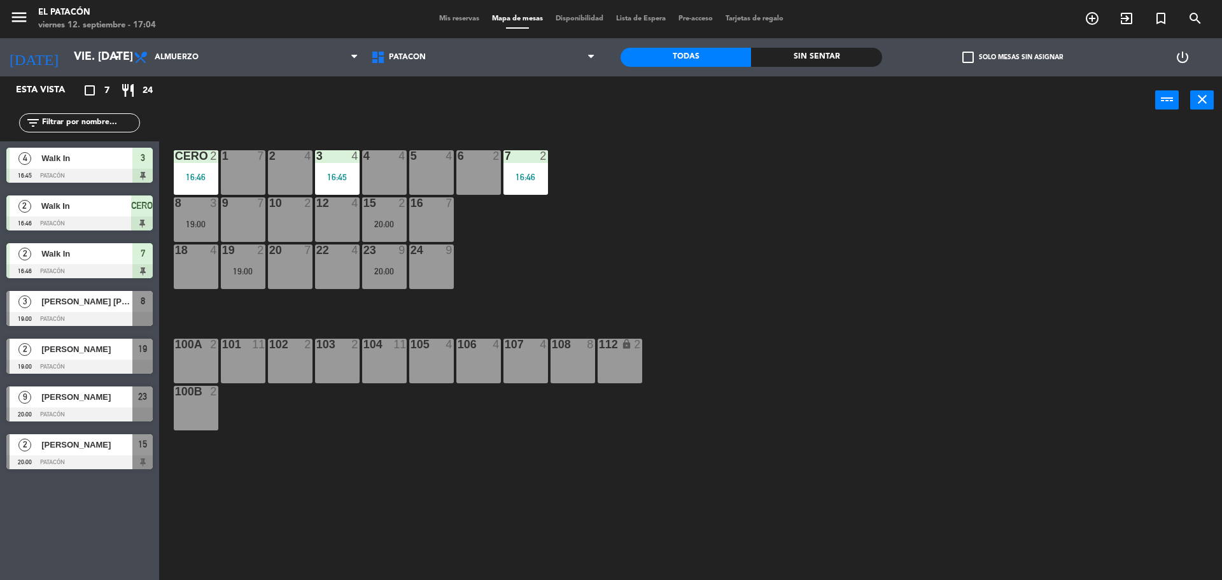
click at [657, 301] on div "1 7 2 4 3 4 16:45 4 4 5 4 6 2 7 2 16:46 CERO 2 16:46 8 3 19:00 9 7 10 2 12 4 15…" at bounding box center [696, 355] width 1051 height 456
click at [246, 268] on div "19:00" at bounding box center [243, 271] width 45 height 9
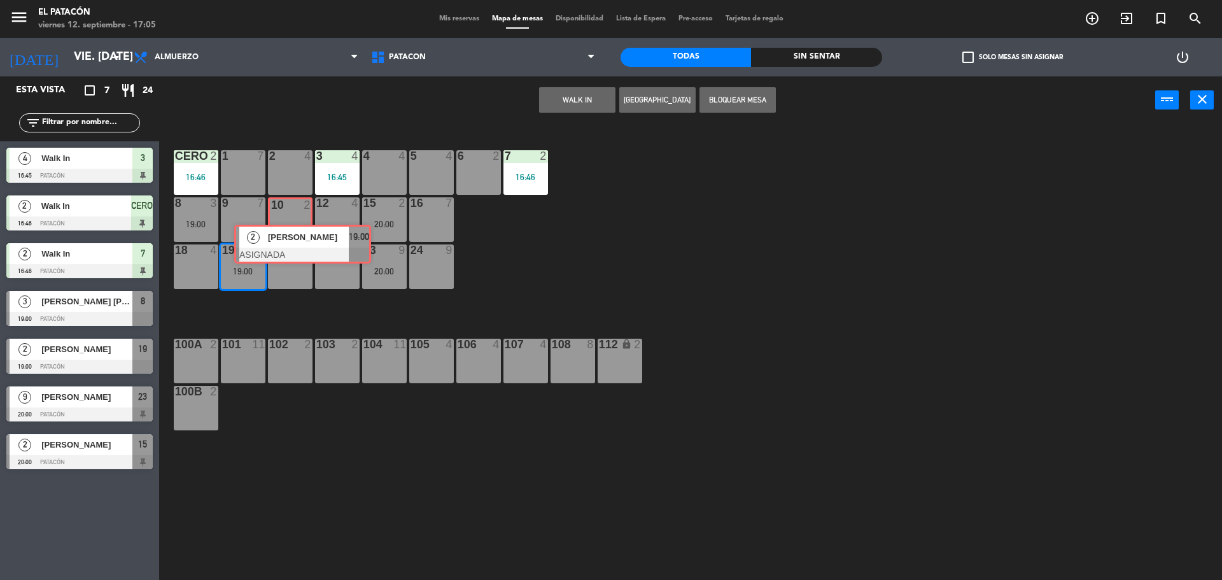
drag, startPoint x: 274, startPoint y: 304, endPoint x: 287, endPoint y: 223, distance: 81.9
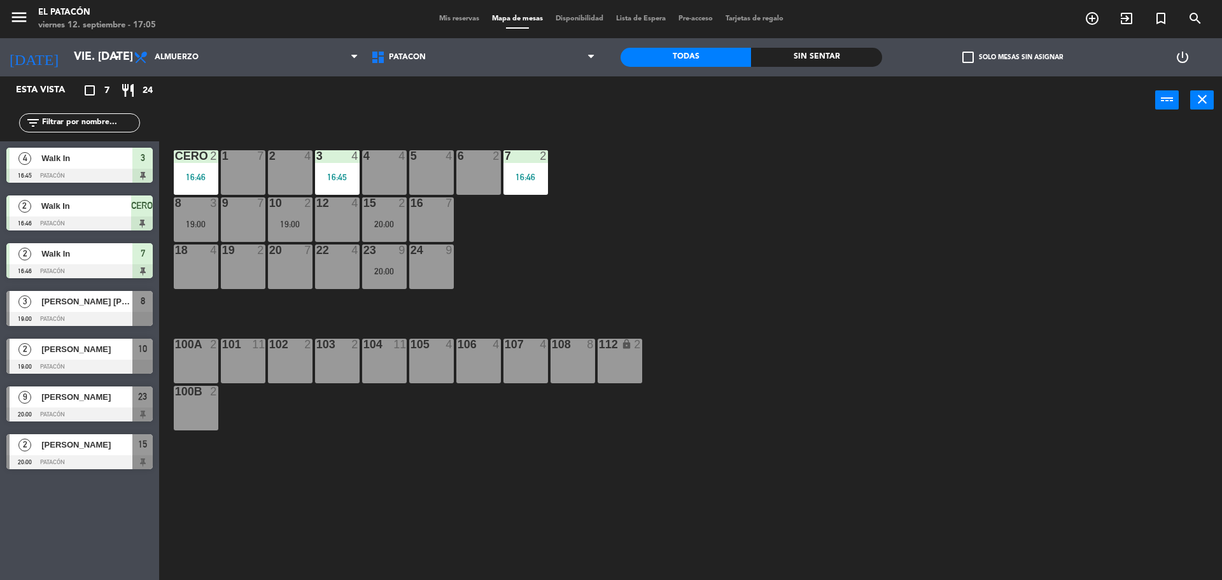
click at [642, 218] on div "1 7 2 4 3 4 16:45 4 4 5 4 6 2 7 2 16:46 CERO 2 16:46 8 3 19:00 9 7 10 2 19:00 1…" at bounding box center [696, 355] width 1051 height 456
click at [445, 171] on div "5 4" at bounding box center [431, 172] width 45 height 45
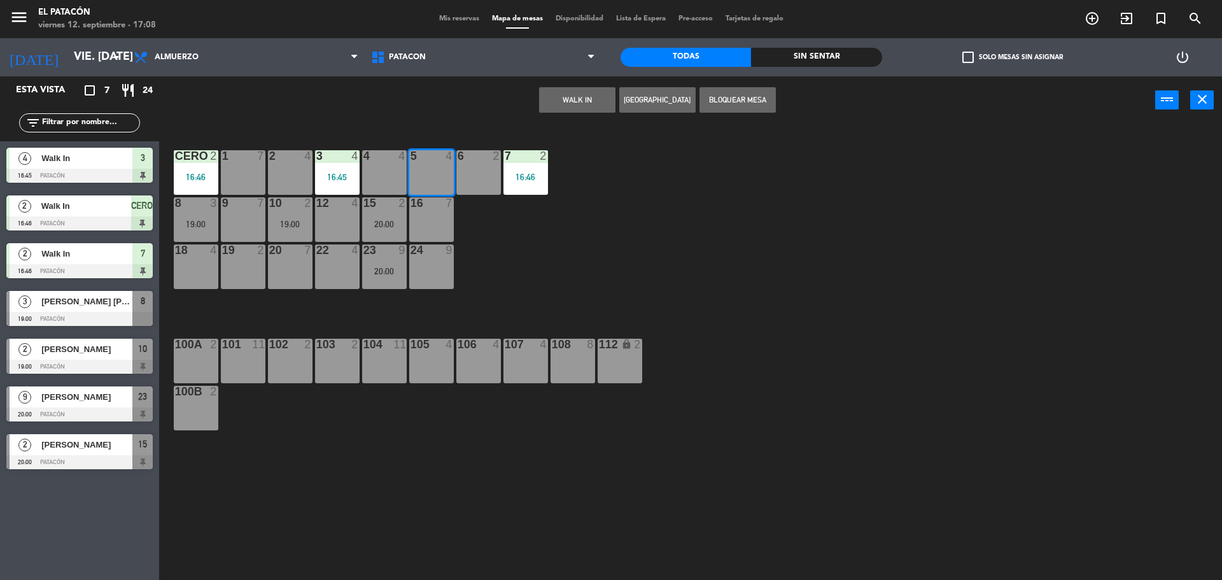
click at [546, 104] on button "WALK IN" at bounding box center [577, 99] width 76 height 25
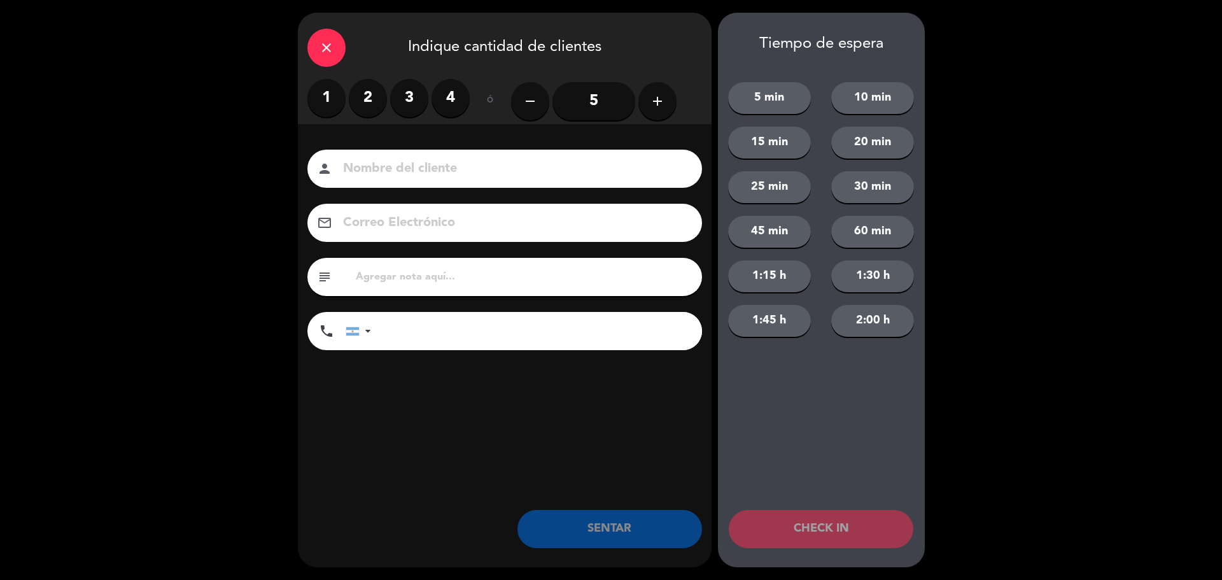
click at [358, 96] on label "2" at bounding box center [368, 98] width 38 height 38
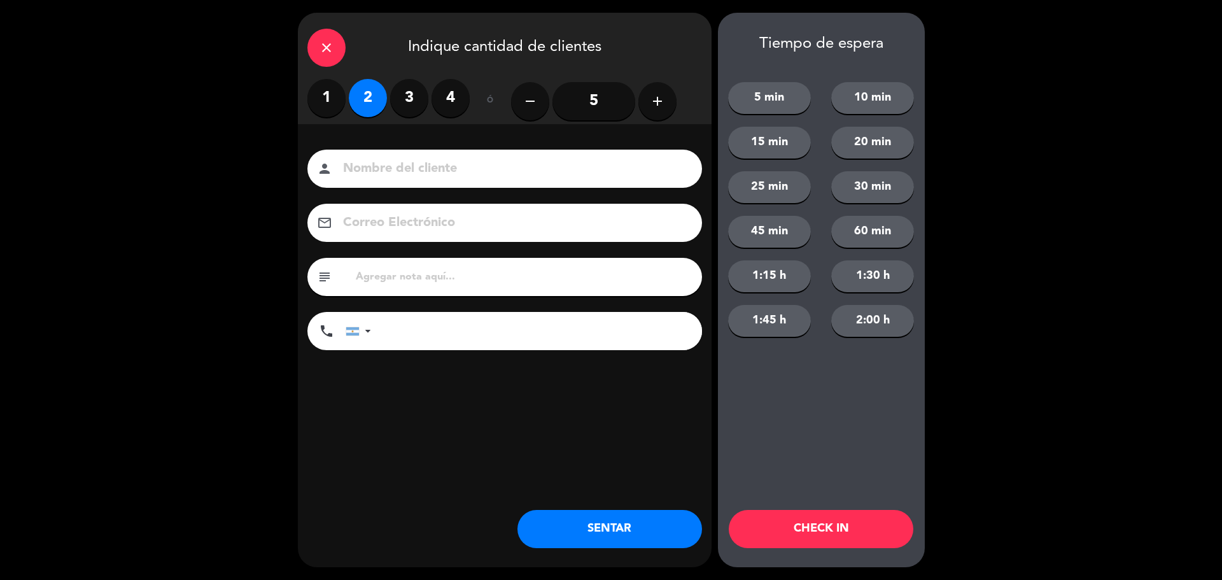
click at [576, 510] on div "close Indique cantidad de clientes 1 2 3 4 ó remove 5 add Nombre del cliente pe…" at bounding box center [505, 290] width 414 height 555
click at [576, 510] on button "SENTAR" at bounding box center [610, 529] width 185 height 38
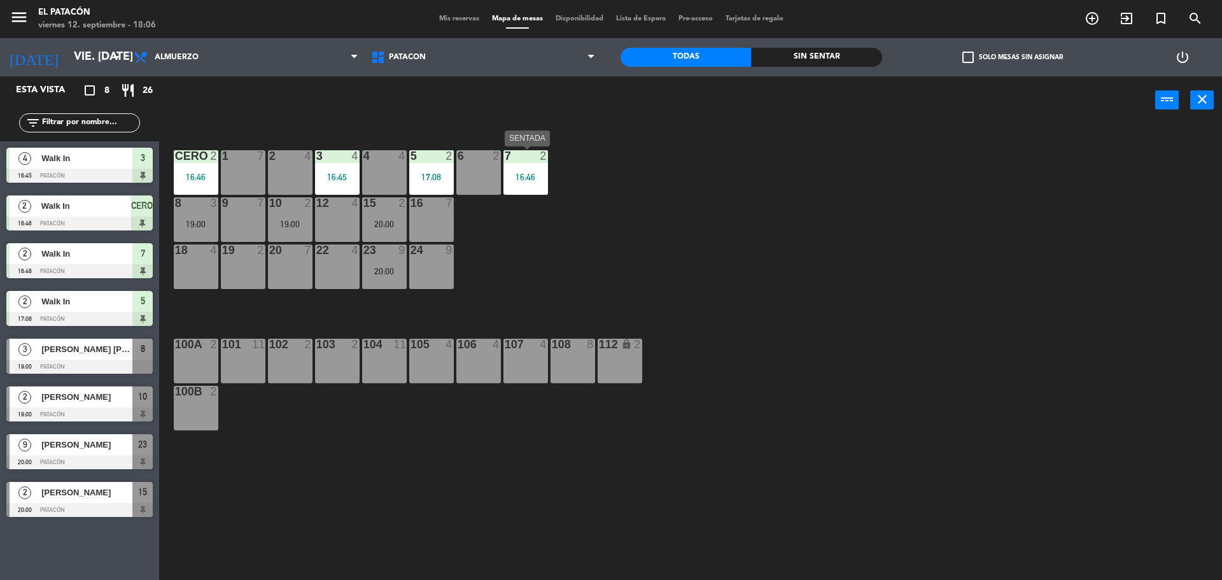
click at [525, 178] on div "16:46" at bounding box center [526, 177] width 45 height 9
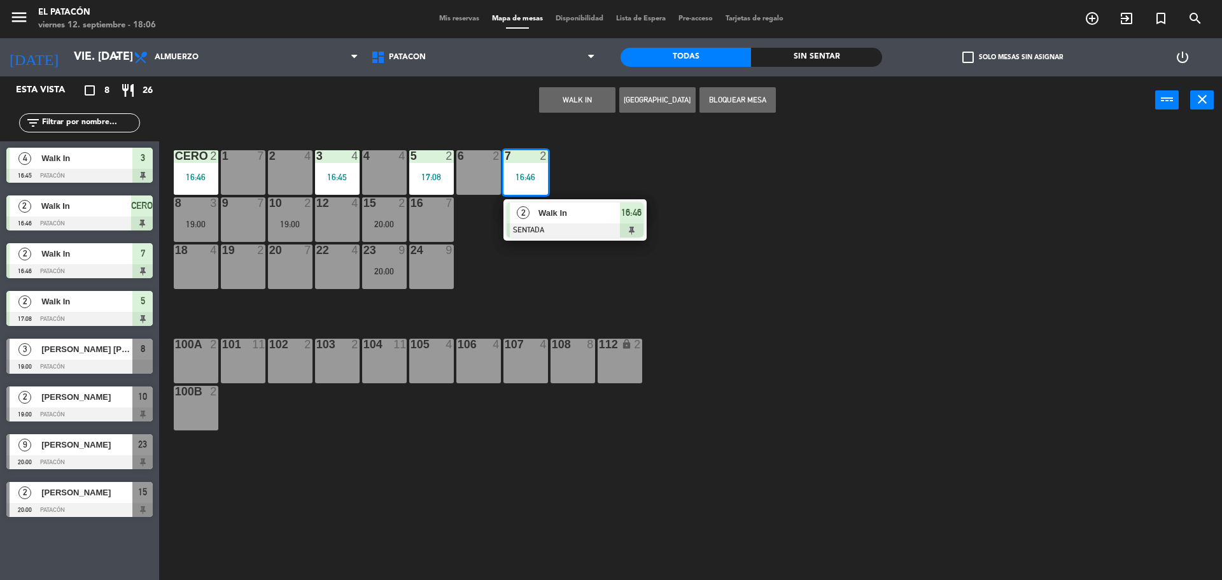
click at [578, 212] on span "Walk In" at bounding box center [579, 212] width 81 height 13
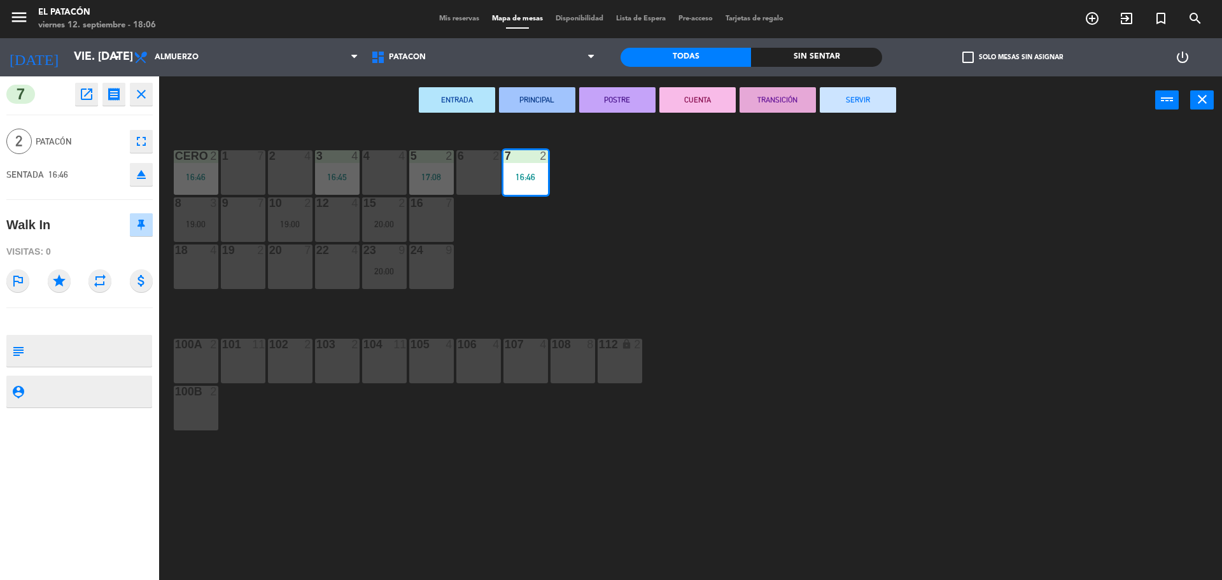
click at [843, 99] on button "SERVIR" at bounding box center [858, 99] width 76 height 25
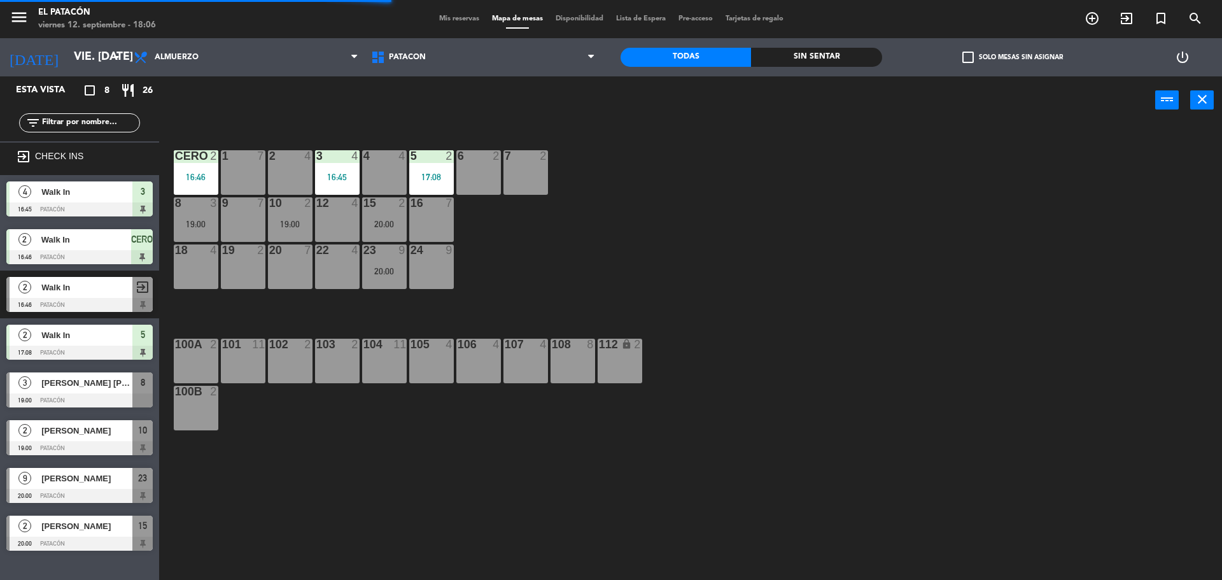
click at [287, 169] on div "2 4" at bounding box center [290, 172] width 45 height 45
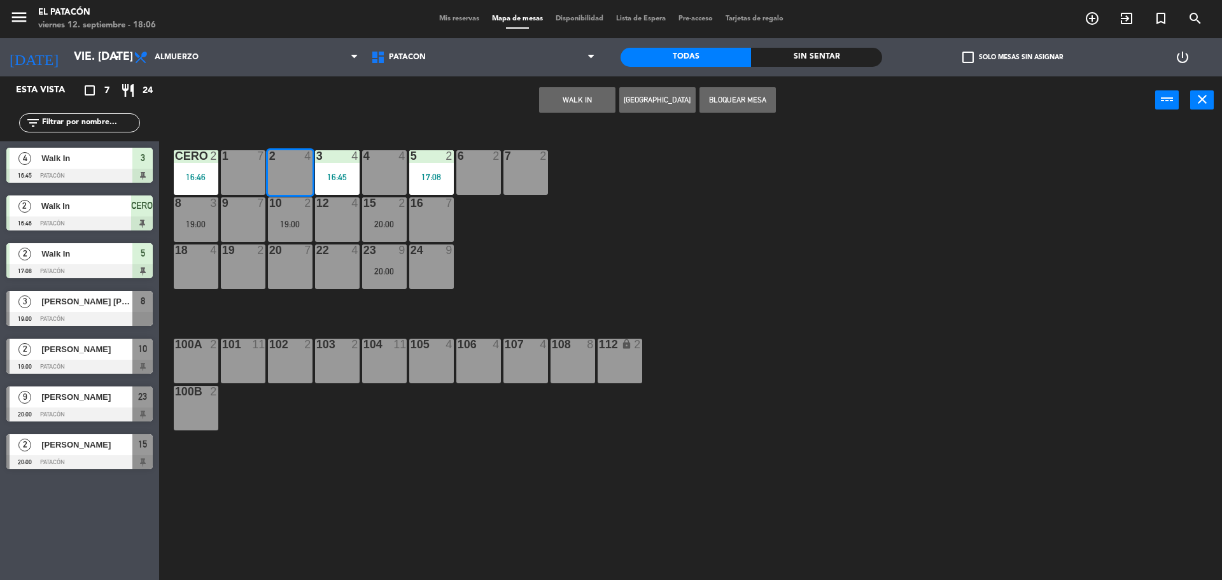
click at [385, 174] on div "4 4" at bounding box center [384, 172] width 45 height 45
click at [556, 105] on button "WALK IN" at bounding box center [577, 99] width 76 height 25
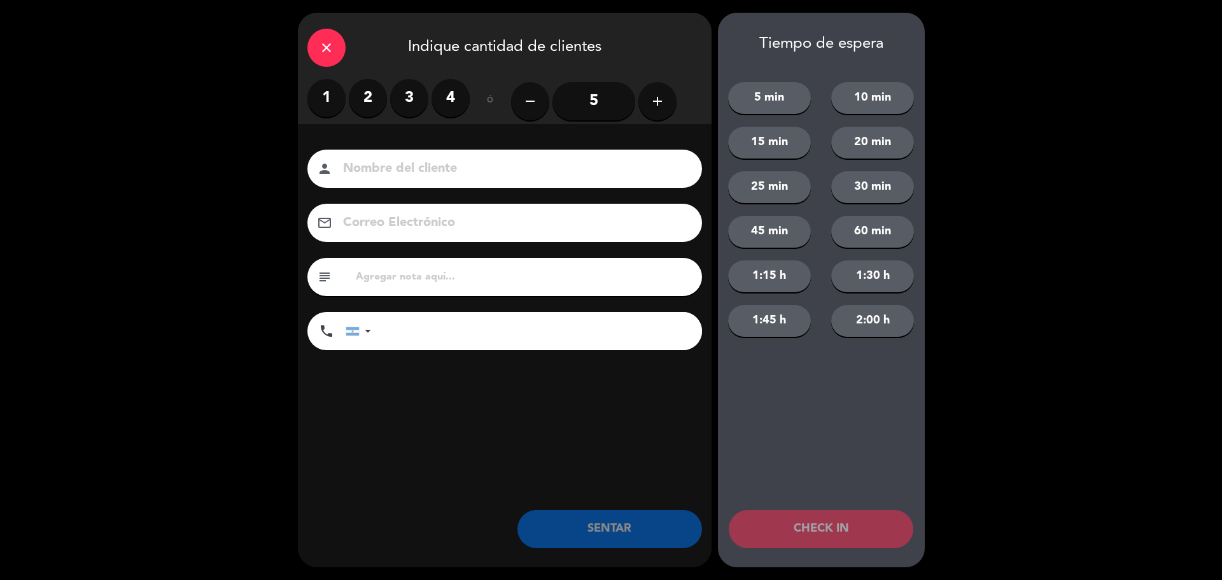
click at [656, 111] on button "add" at bounding box center [658, 101] width 38 height 38
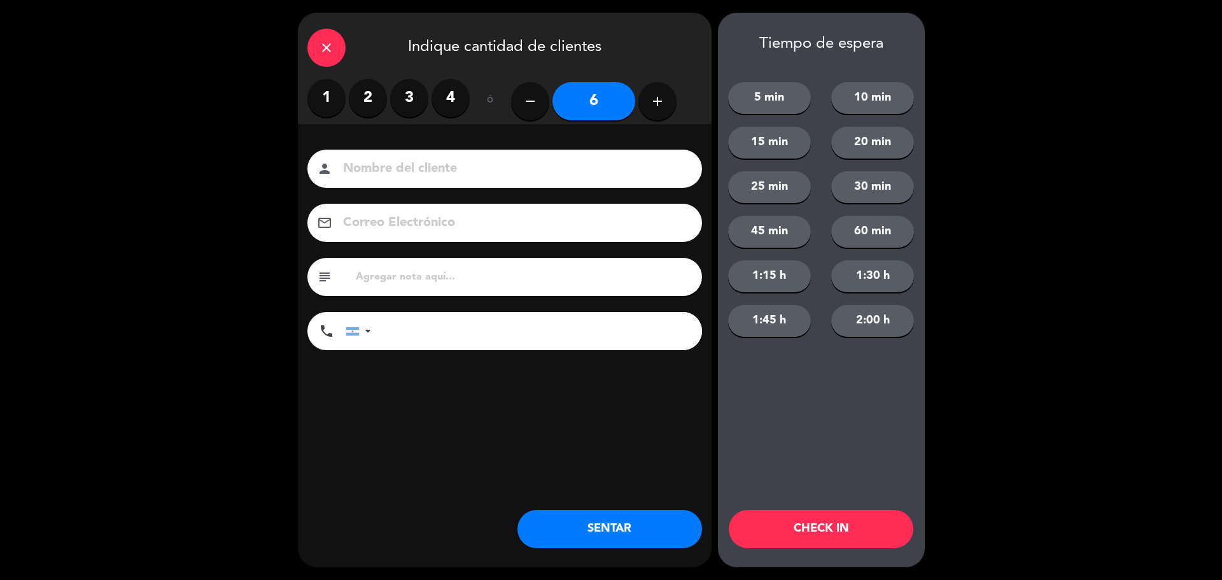
click at [656, 111] on button "add" at bounding box center [658, 101] width 38 height 38
type input "8"
click at [644, 534] on button "SENTAR" at bounding box center [610, 529] width 185 height 38
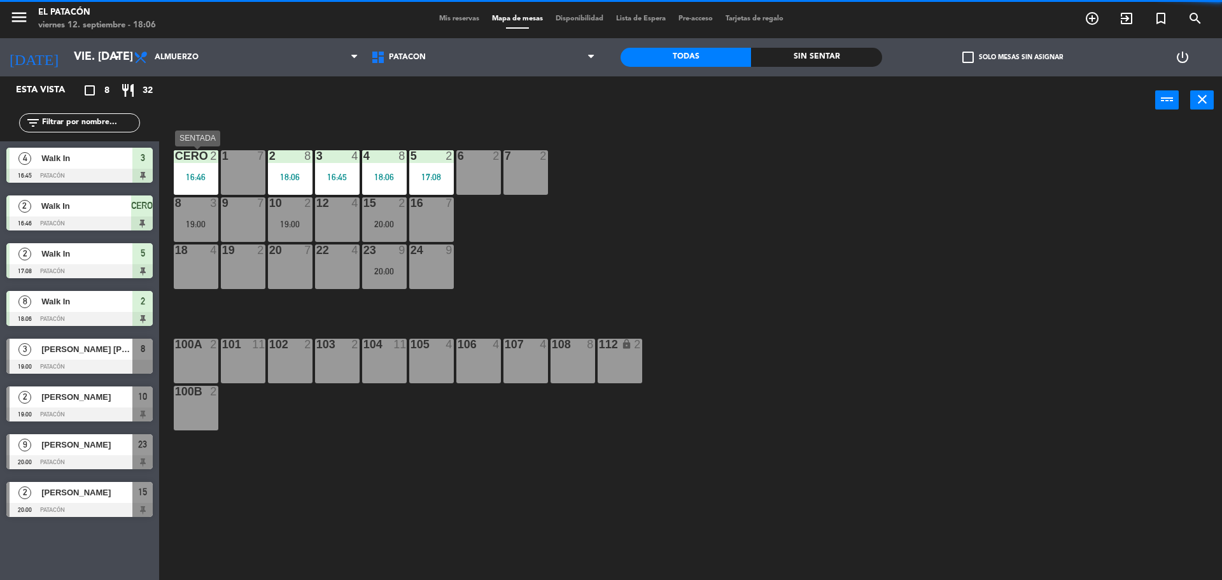
click at [189, 173] on div "16:46" at bounding box center [196, 177] width 45 height 9
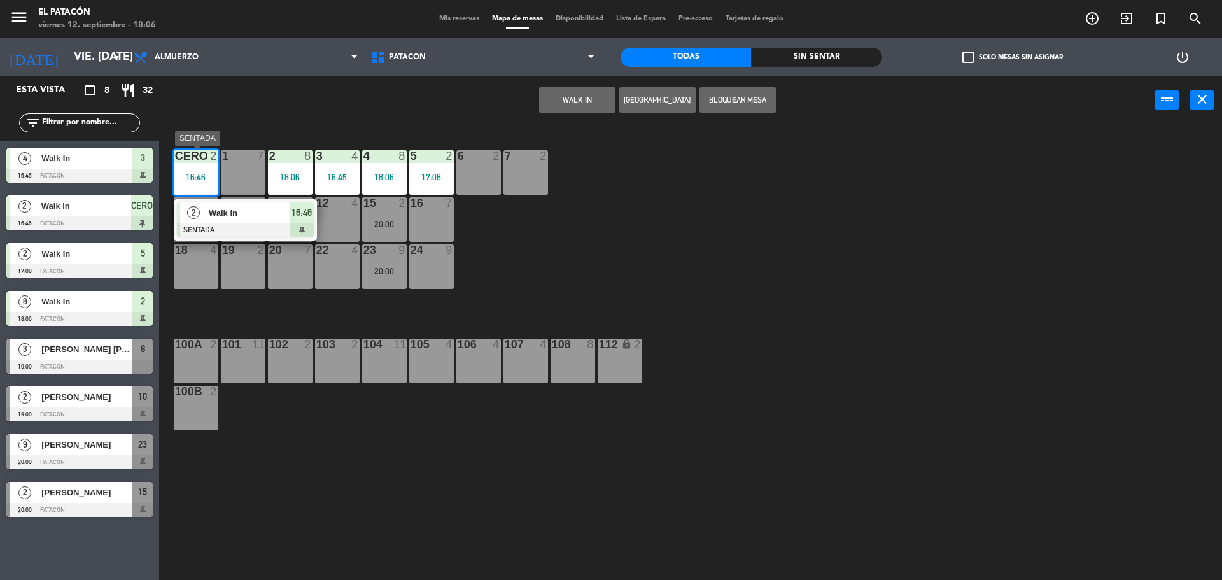
click at [251, 211] on span "Walk In" at bounding box center [249, 212] width 81 height 13
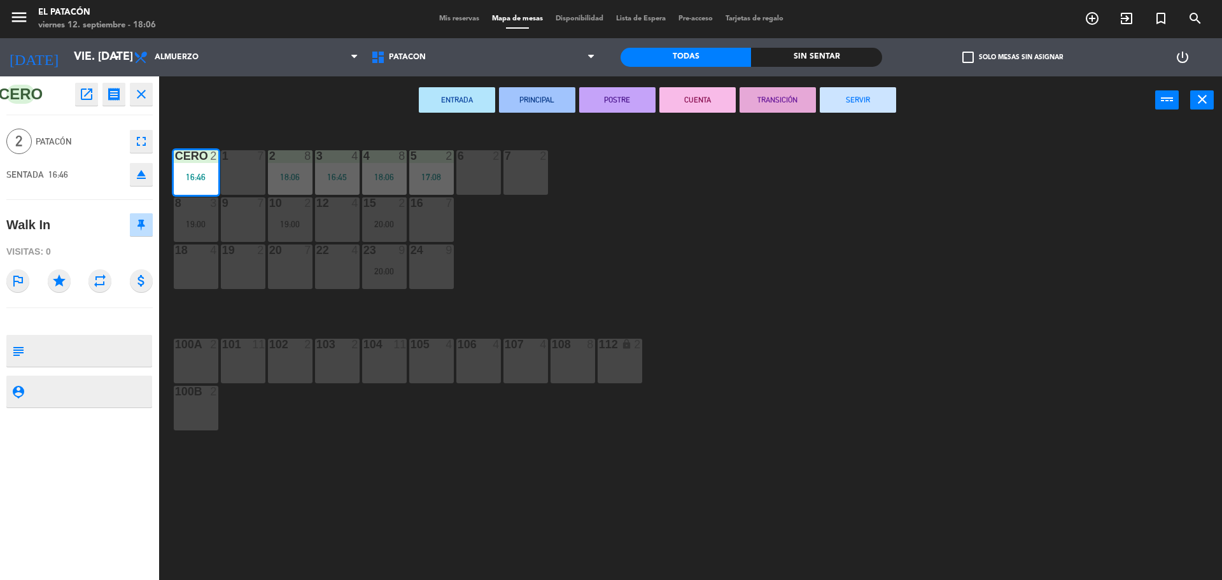
click at [877, 92] on button "SERVIR" at bounding box center [858, 99] width 76 height 25
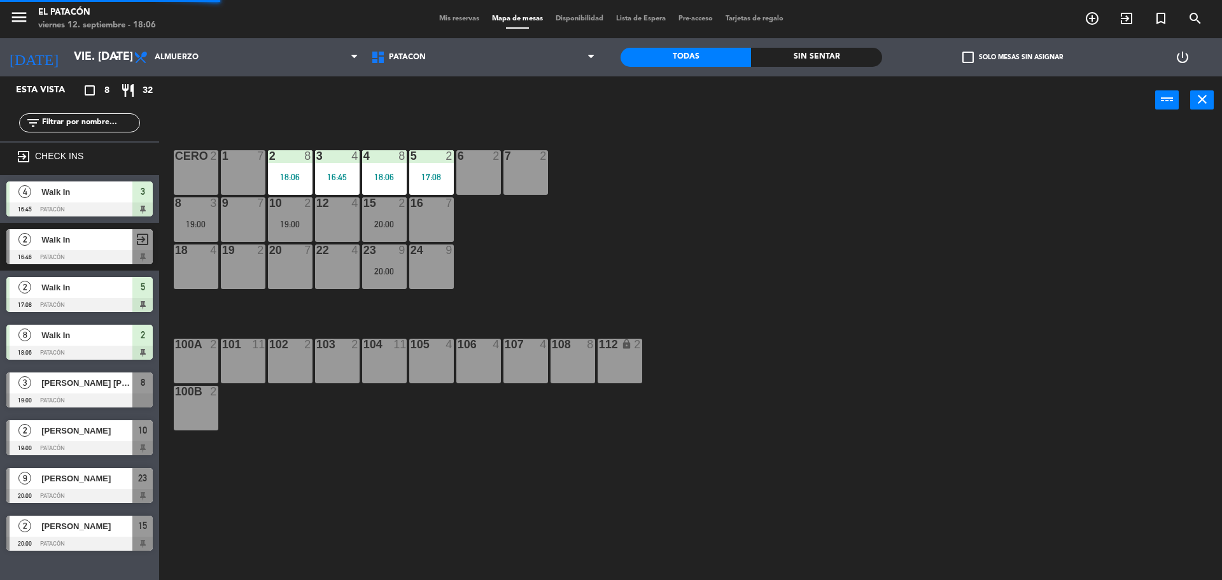
click at [879, 195] on div "1 7 2 8 18:06 3 4 16:45 4 8 18:06 5 2 17:08 6 2 7 2 CERO 2 8 3 19:00 9 7 10 2 1…" at bounding box center [696, 355] width 1051 height 456
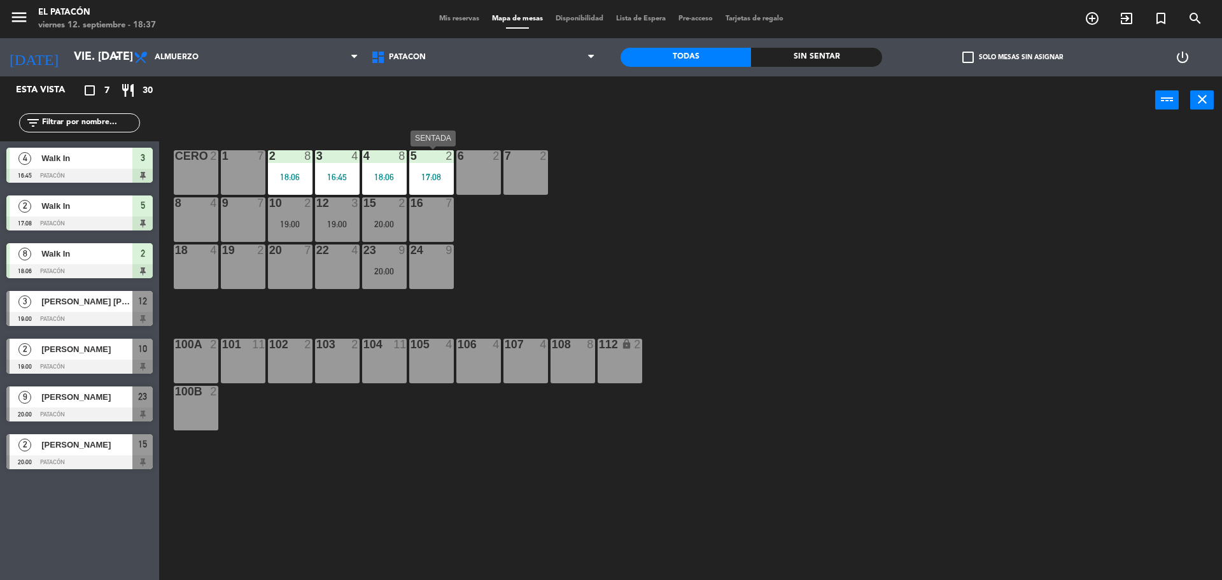
click at [427, 182] on div "5 2 17:08" at bounding box center [431, 172] width 45 height 45
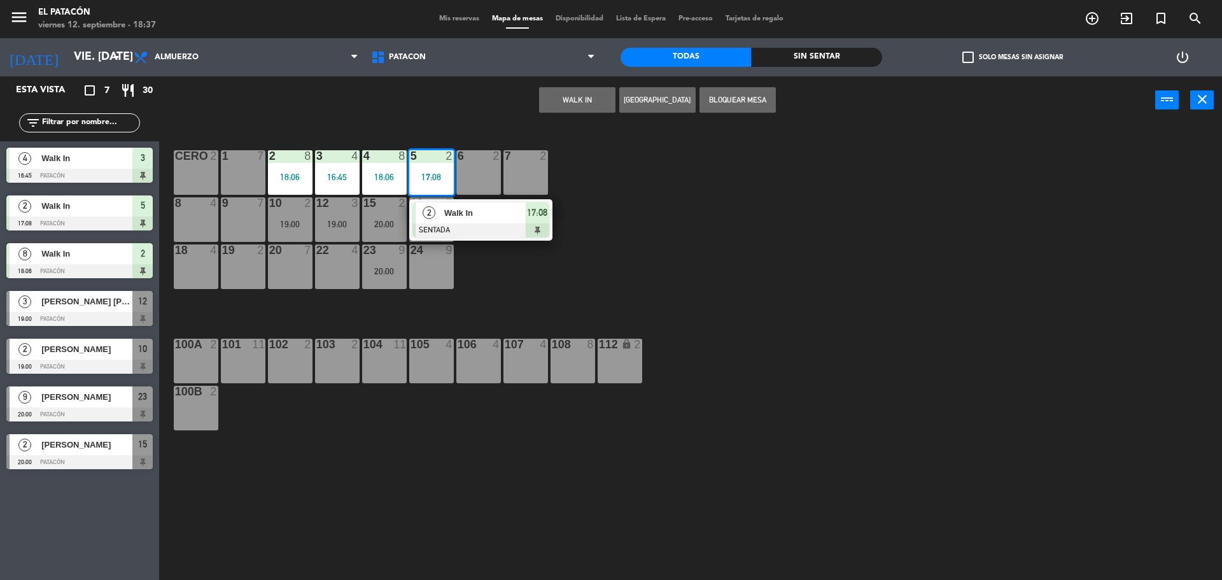
drag, startPoint x: 413, startPoint y: 225, endPoint x: 425, endPoint y: 226, distance: 11.5
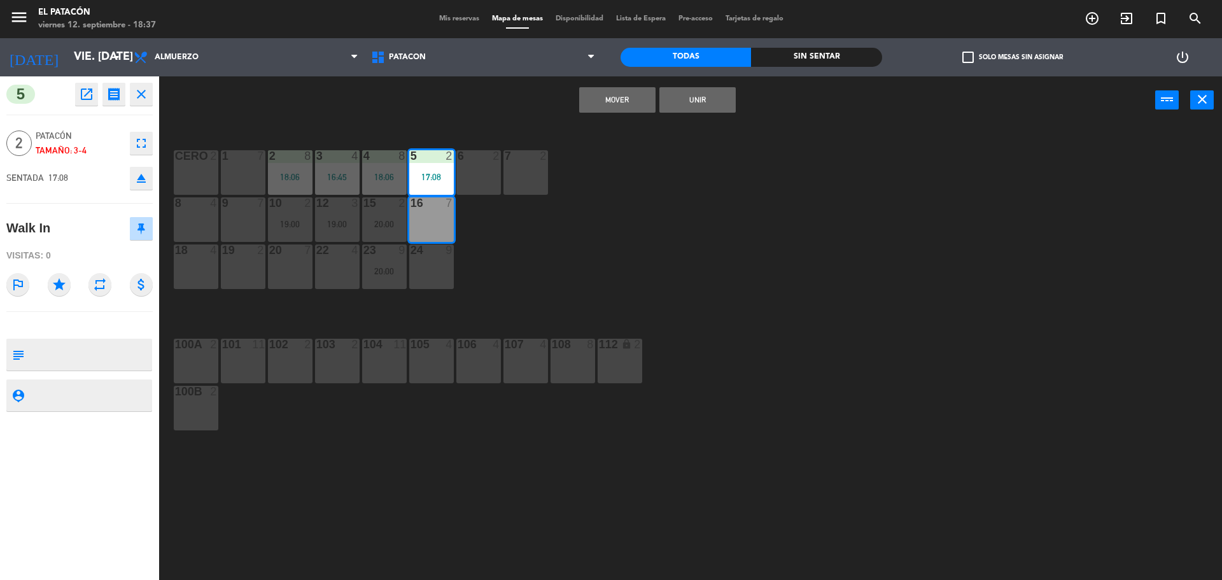
click at [437, 230] on div "16 7" at bounding box center [431, 219] width 45 height 45
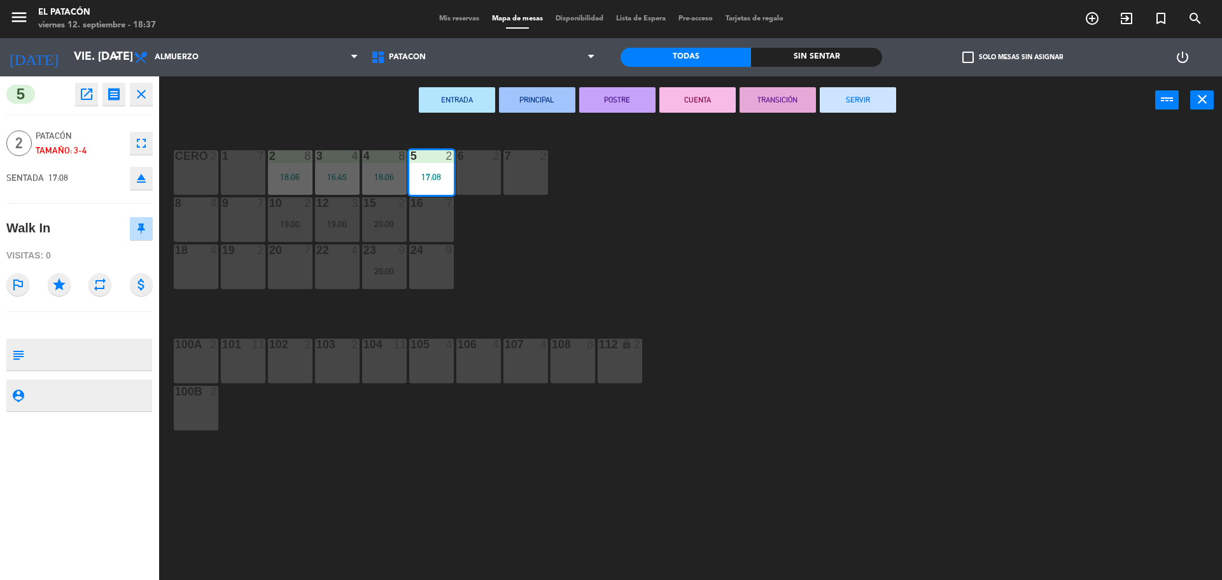
click at [879, 103] on button "SERVIR" at bounding box center [858, 99] width 76 height 25
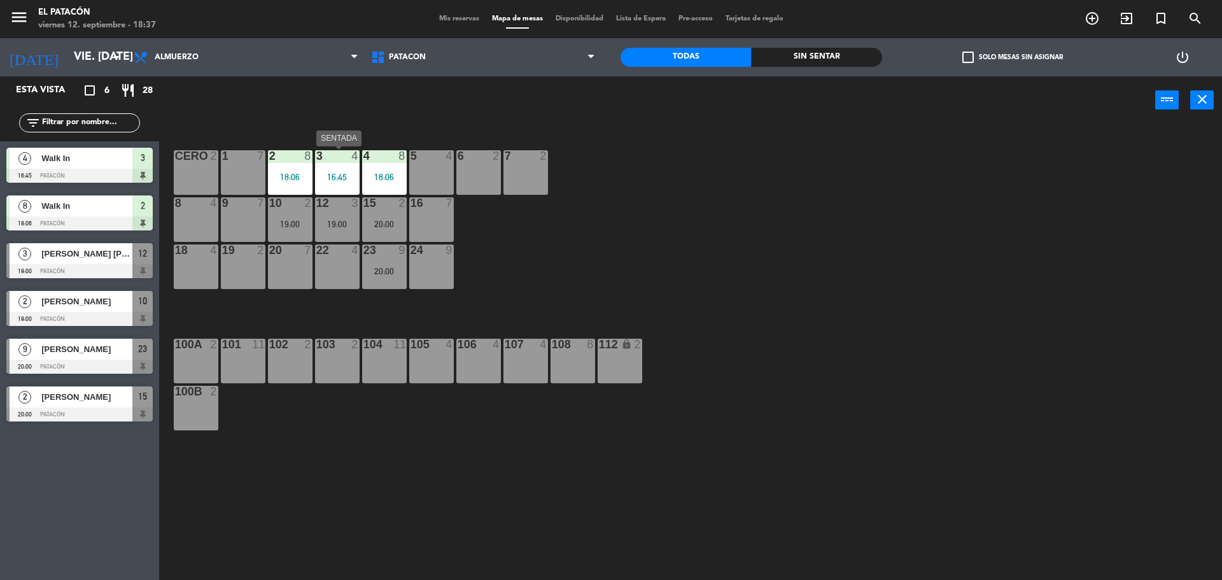
click at [350, 160] on div "4" at bounding box center [358, 155] width 21 height 11
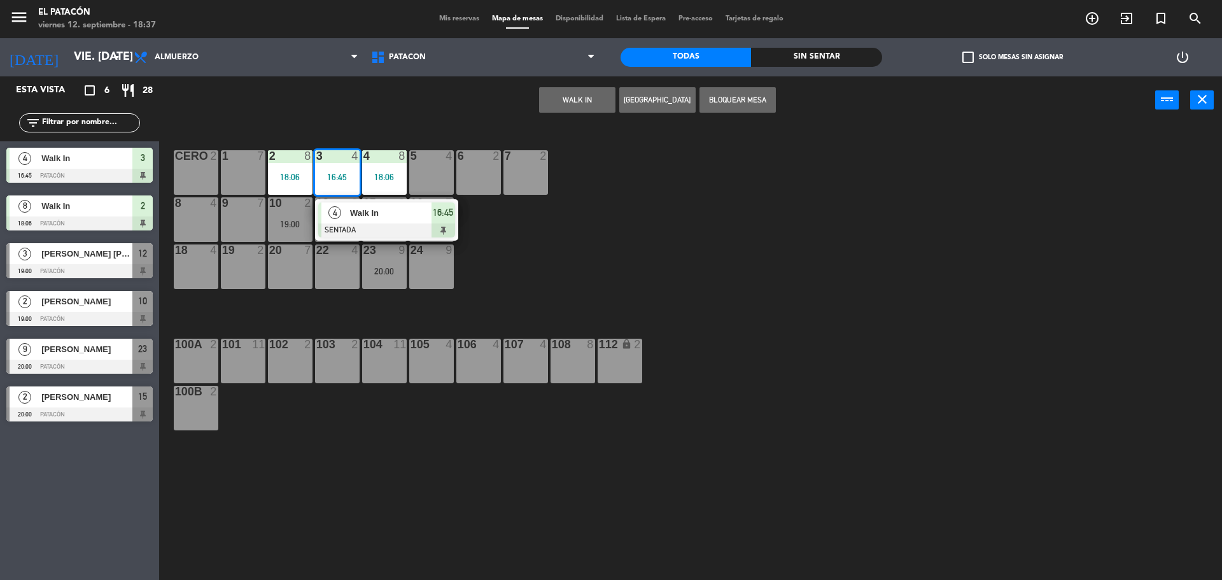
click at [357, 216] on span "Walk In" at bounding box center [390, 212] width 81 height 13
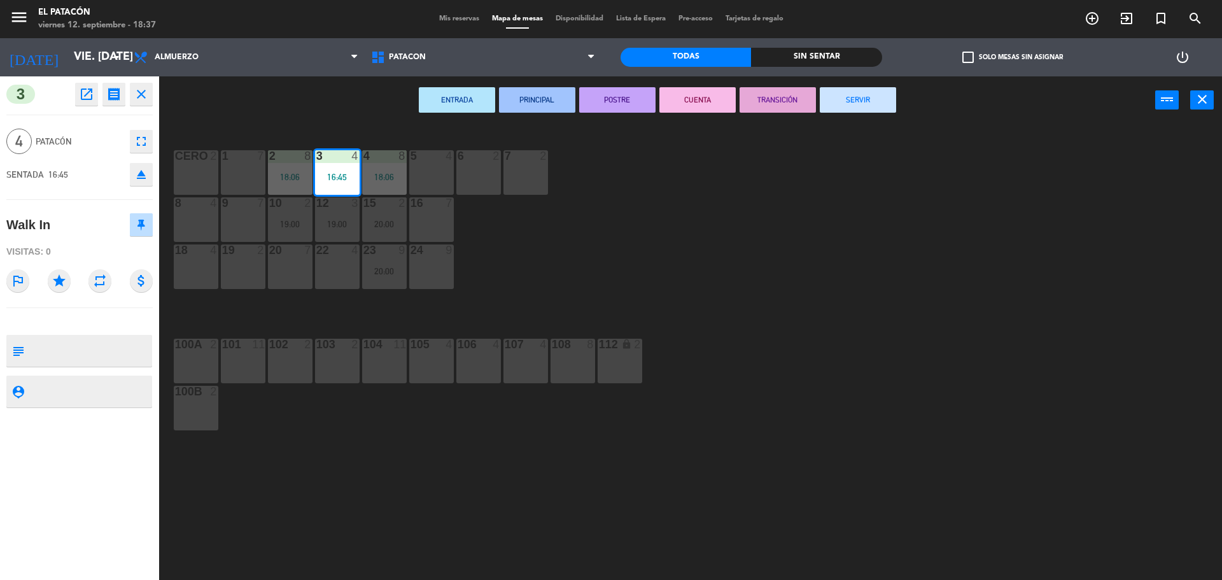
click at [851, 109] on button "SERVIR" at bounding box center [858, 99] width 76 height 25
